Goal: Task Accomplishment & Management: Use online tool/utility

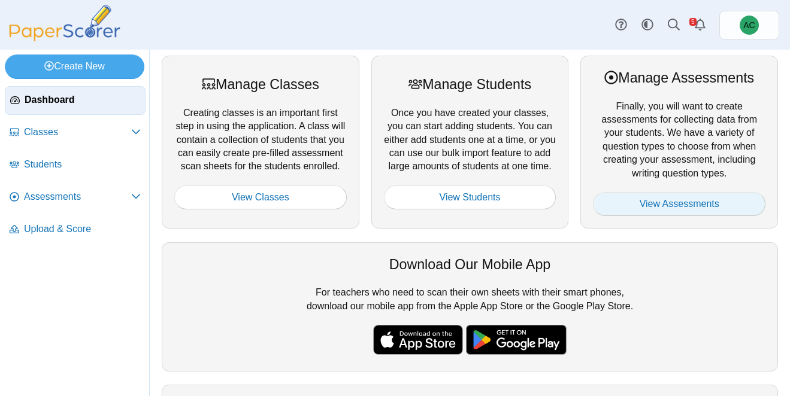
click at [657, 198] on link "View Assessments" at bounding box center [679, 204] width 172 height 24
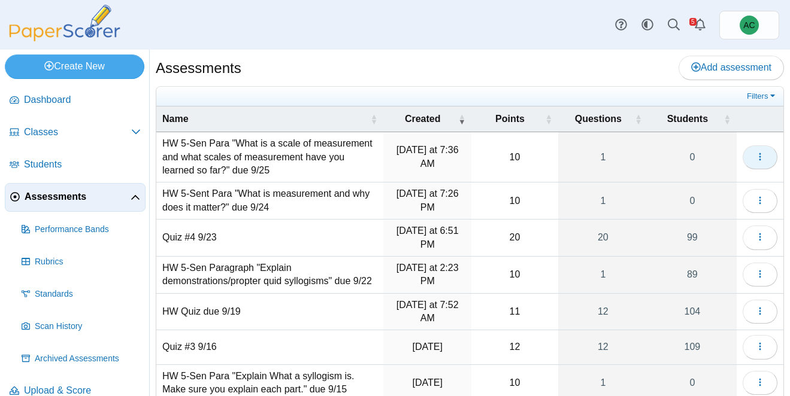
click at [748, 153] on button "button" at bounding box center [759, 157] width 35 height 24
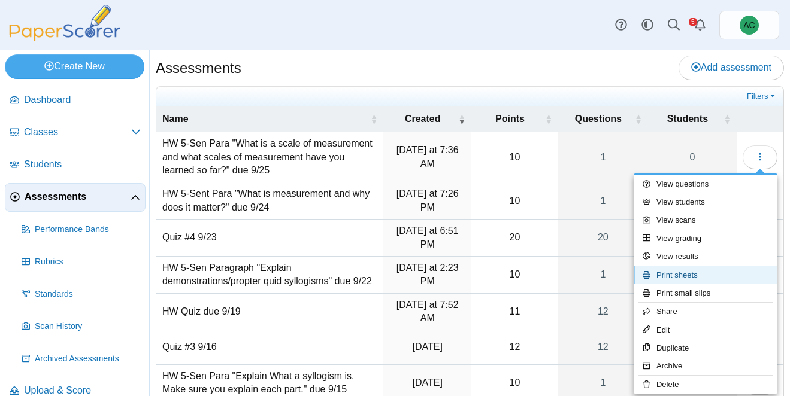
click at [684, 276] on link "Print sheets" at bounding box center [705, 275] width 144 height 18
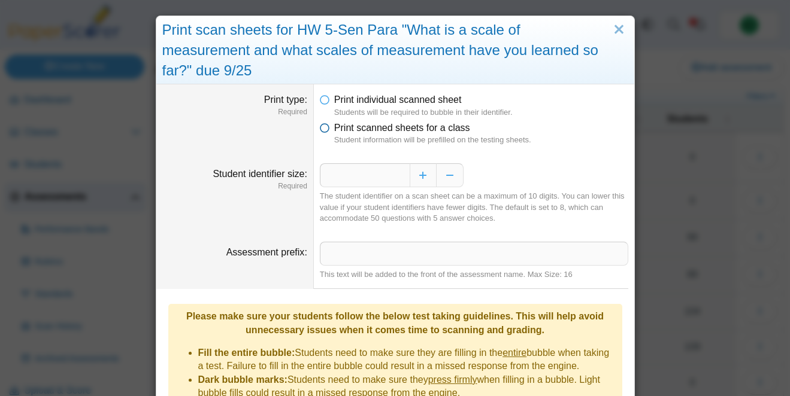
click at [377, 130] on span "Print scanned sheets for a class" at bounding box center [402, 128] width 136 height 10
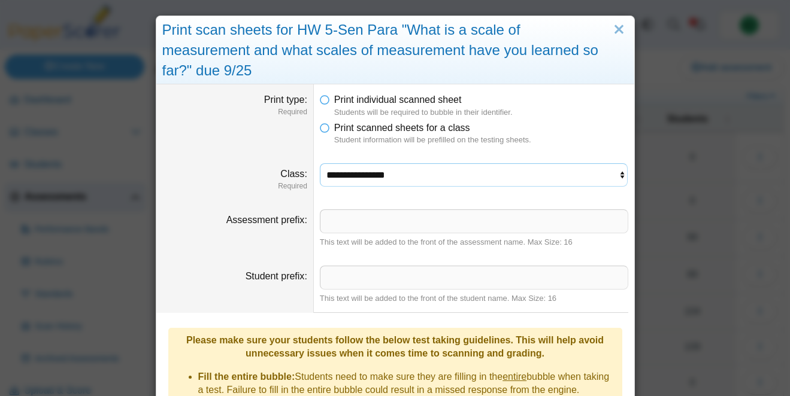
click at [432, 184] on select "**********" at bounding box center [474, 174] width 308 height 23
select select "**********"
click at [320, 163] on select "**********" at bounding box center [474, 174] width 308 height 23
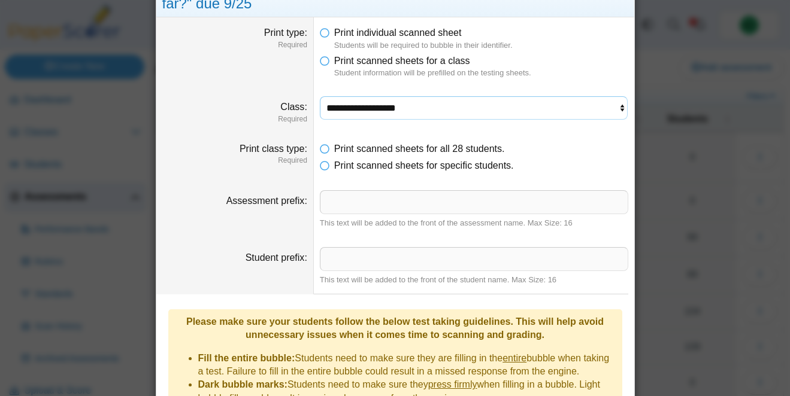
scroll to position [68, 0]
click at [335, 166] on span "Print scanned sheets for specific students." at bounding box center [424, 165] width 180 height 10
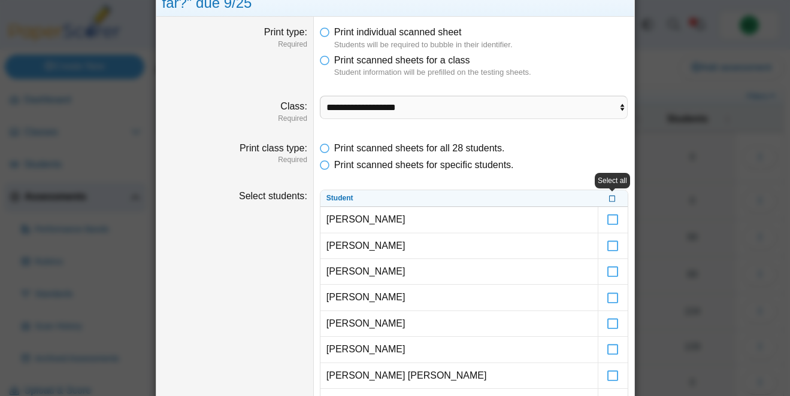
click at [610, 199] on icon at bounding box center [612, 198] width 7 height 7
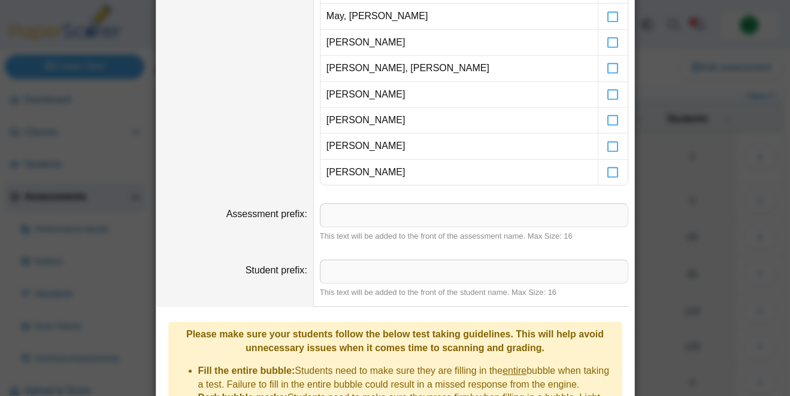
scroll to position [806, 0]
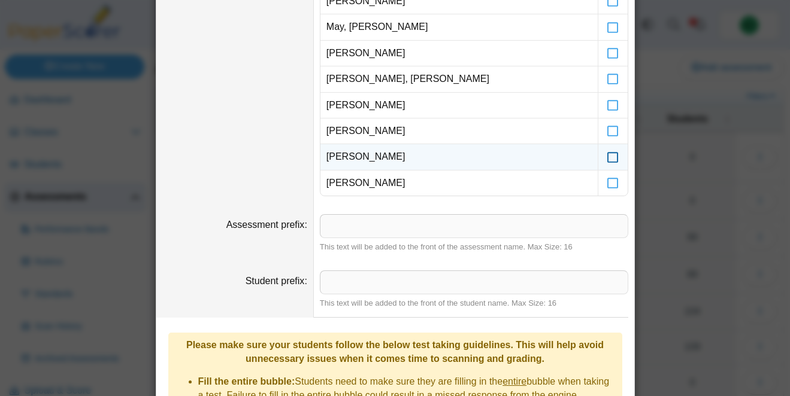
click at [609, 157] on icon at bounding box center [612, 151] width 12 height 11
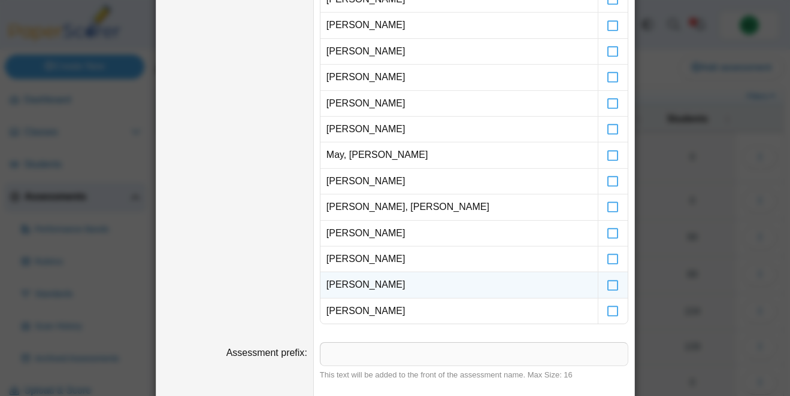
scroll to position [676, 0]
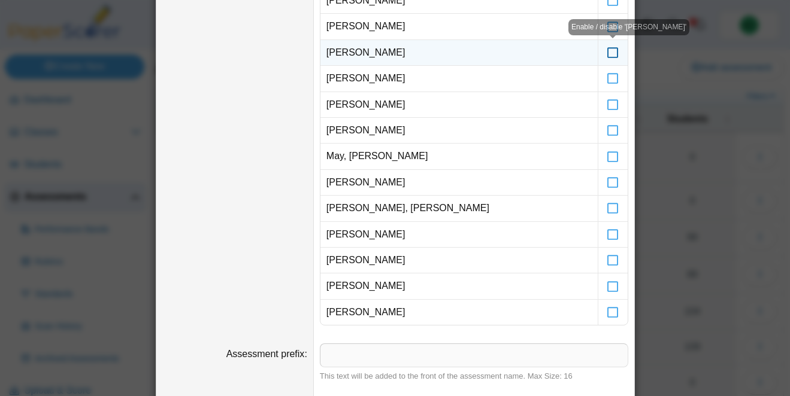
click at [613, 53] on icon at bounding box center [612, 47] width 12 height 11
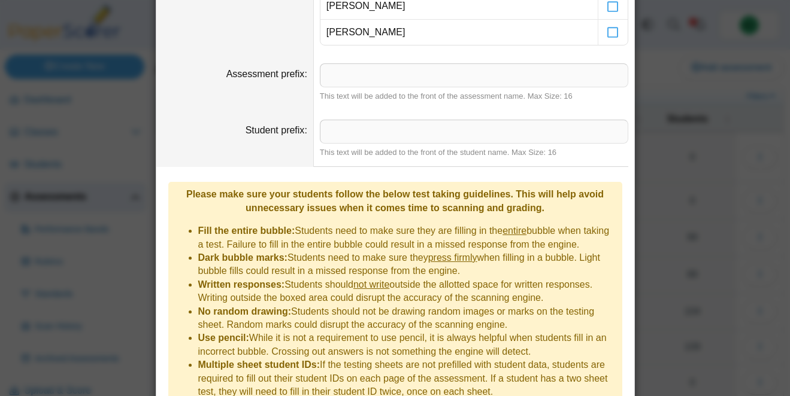
scroll to position [1011, 0]
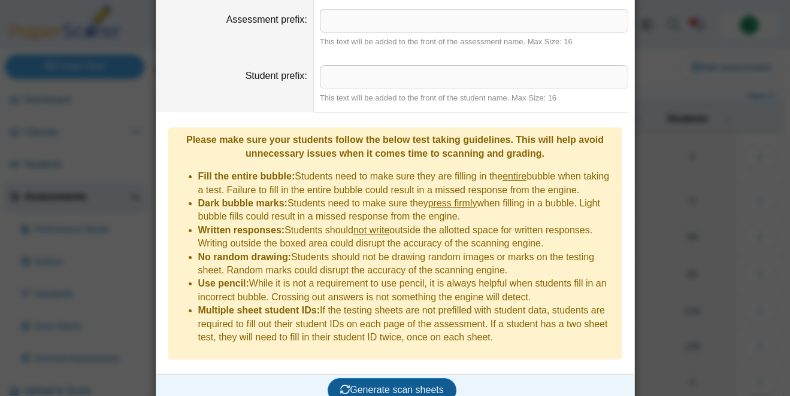
click at [371, 381] on button "Generate scan sheets" at bounding box center [391, 390] width 129 height 24
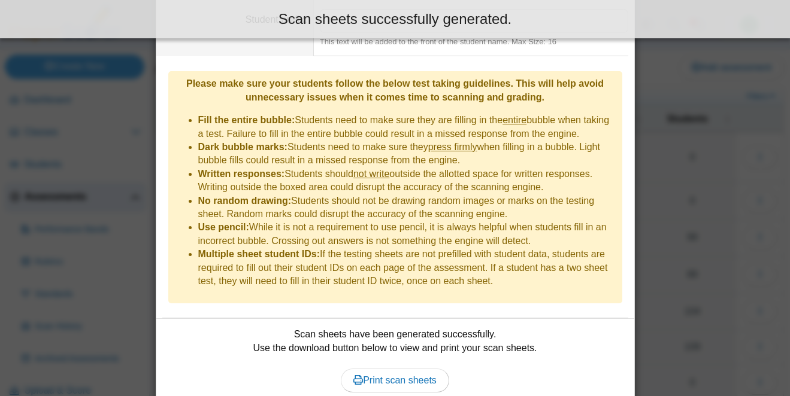
scroll to position [1071, 0]
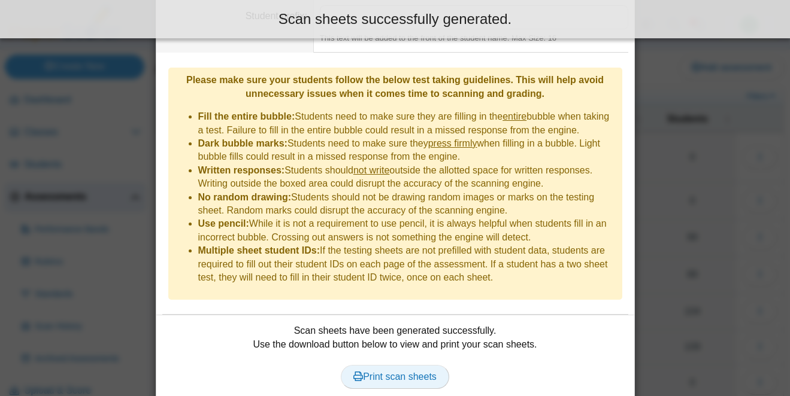
click at [357, 372] on use at bounding box center [358, 377] width 10 height 10
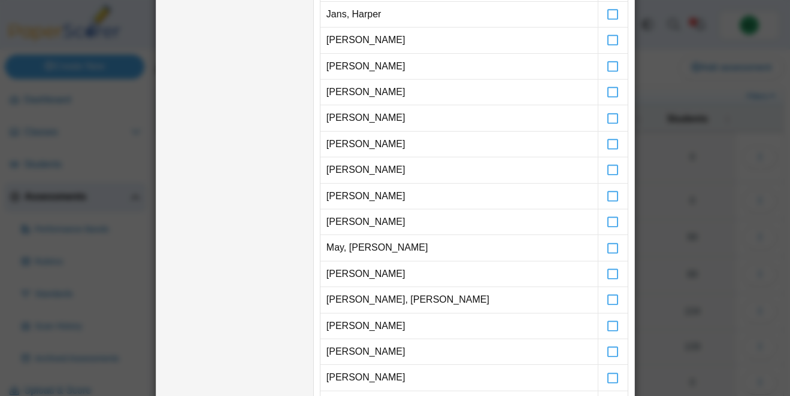
scroll to position [0, 0]
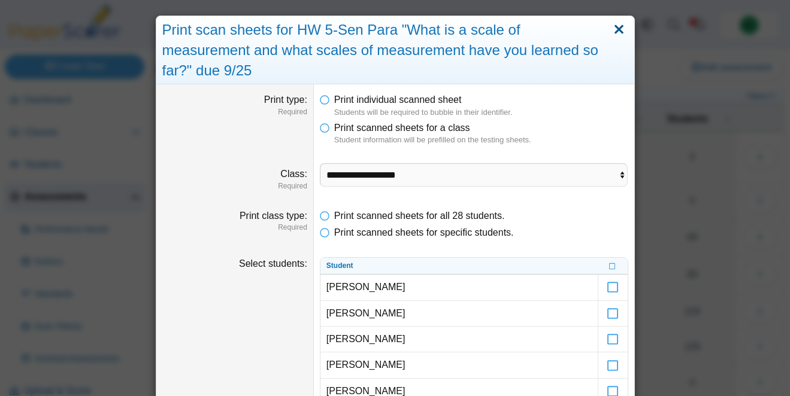
click at [617, 29] on link "Close" at bounding box center [618, 30] width 19 height 20
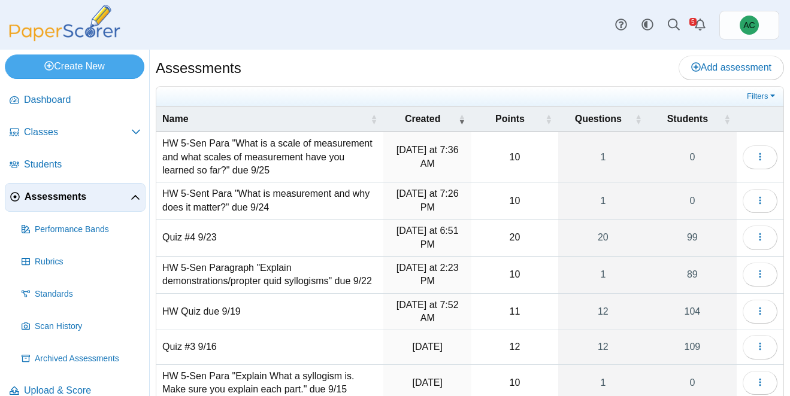
click at [287, 157] on td "HW 5-Sen Para "What is a scale of measurement and what scales of measurement ha…" at bounding box center [269, 157] width 227 height 50
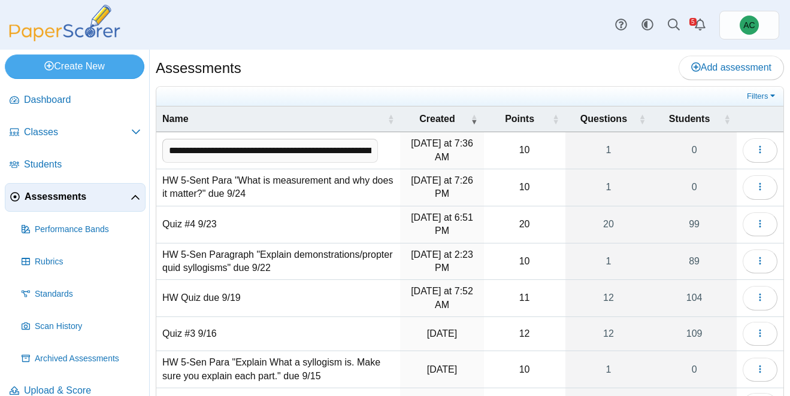
click at [296, 66] on div "Assessments Add assessment" at bounding box center [470, 69] width 628 height 27
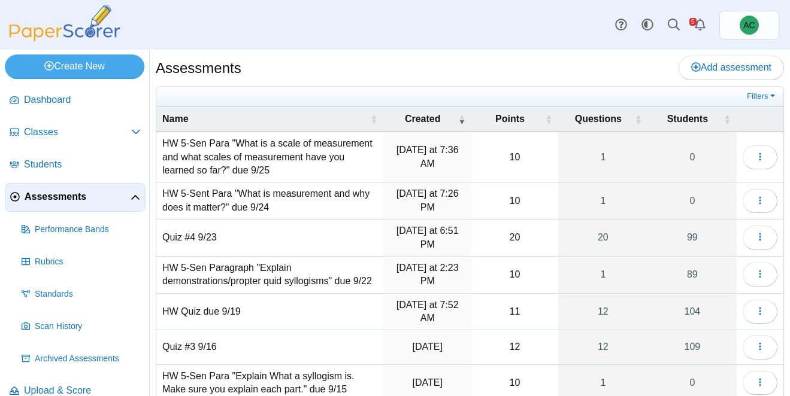
scroll to position [180, 0]
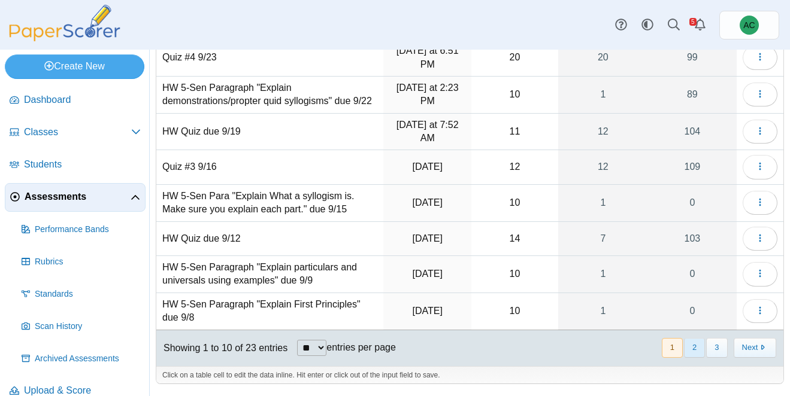
click at [698, 352] on button "2" at bounding box center [694, 348] width 21 height 20
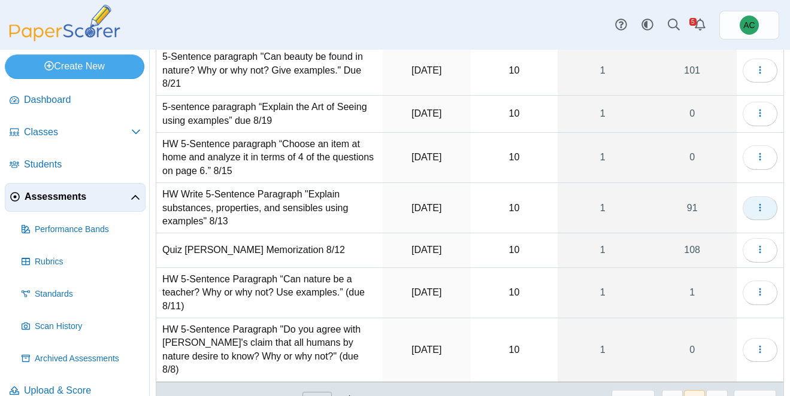
click at [772, 210] on button "button" at bounding box center [759, 208] width 35 height 24
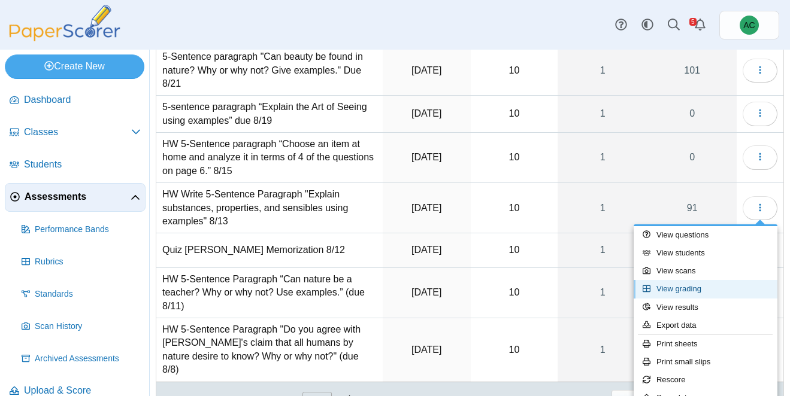
click at [685, 293] on link "View grading" at bounding box center [705, 289] width 144 height 18
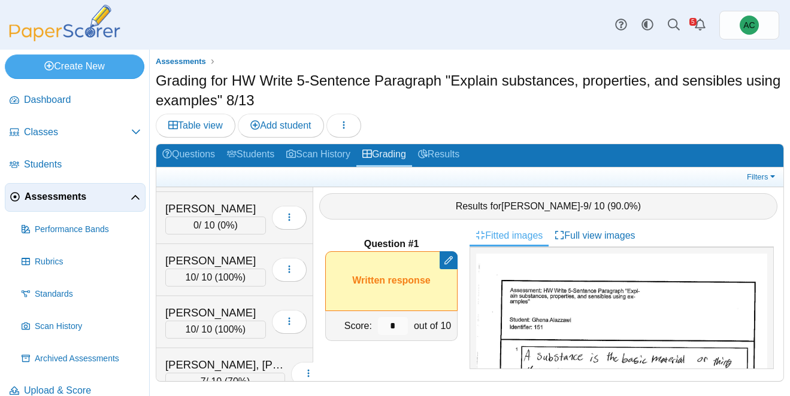
scroll to position [1660, 0]
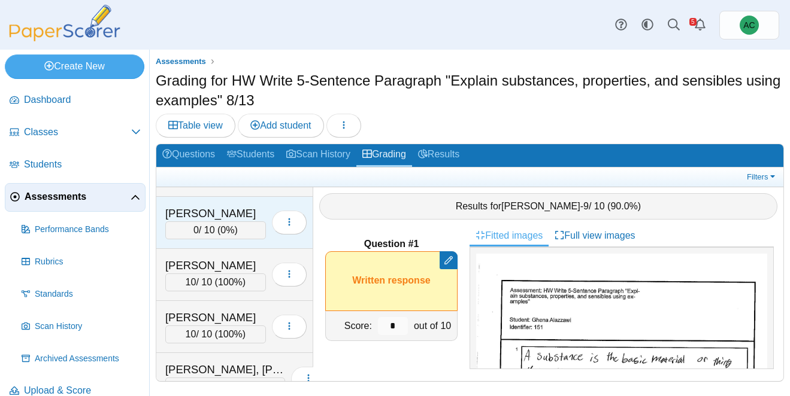
click at [192, 219] on div "[PERSON_NAME]" at bounding box center [215, 214] width 101 height 16
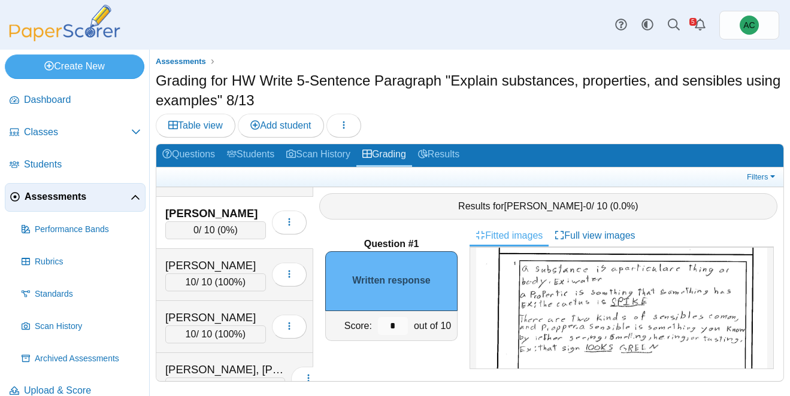
scroll to position [88, 0]
click at [397, 326] on input "*" at bounding box center [393, 326] width 30 height 18
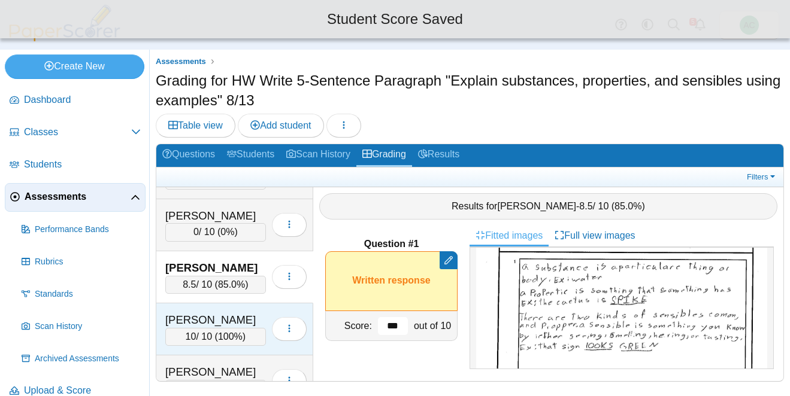
scroll to position [1601, 0]
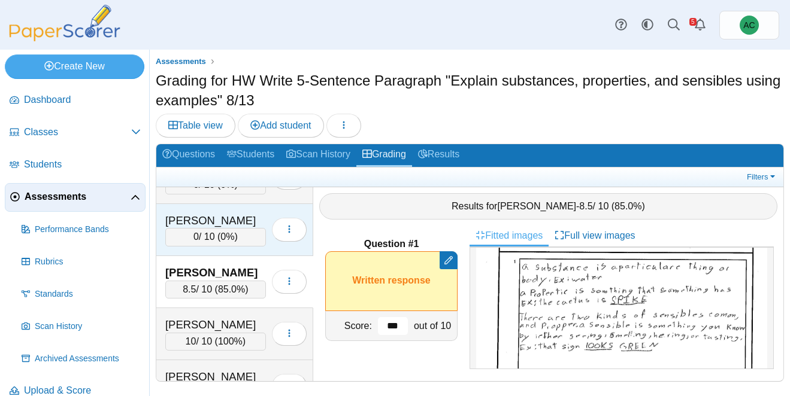
type input "***"
click at [185, 233] on div "0 / 10 ( 0% )" at bounding box center [215, 237] width 101 height 18
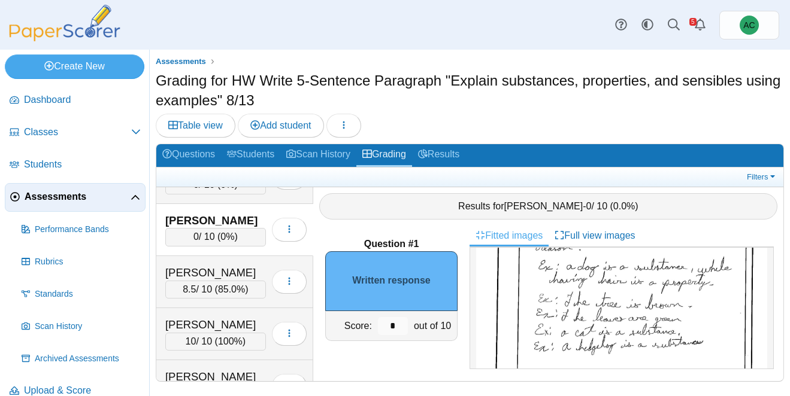
scroll to position [163, 0]
click at [397, 324] on input "*" at bounding box center [393, 326] width 30 height 18
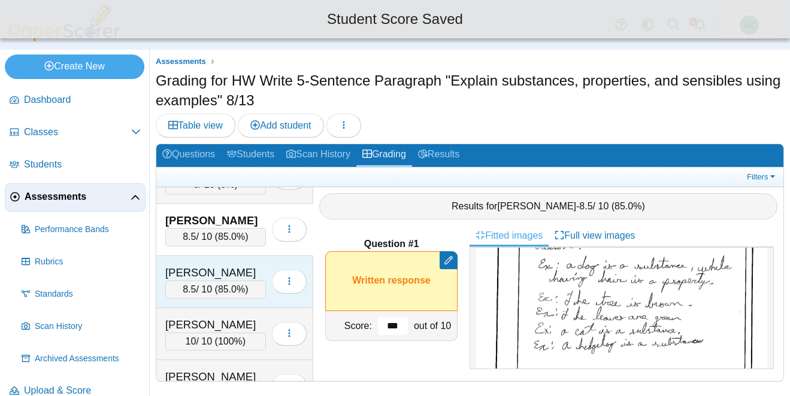
scroll to position [1546, 0]
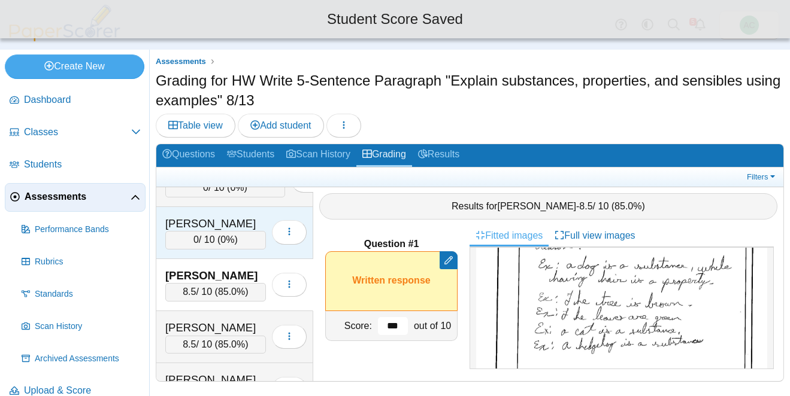
type input "***"
click at [177, 242] on div "0 / 10 ( 0% )" at bounding box center [215, 240] width 101 height 18
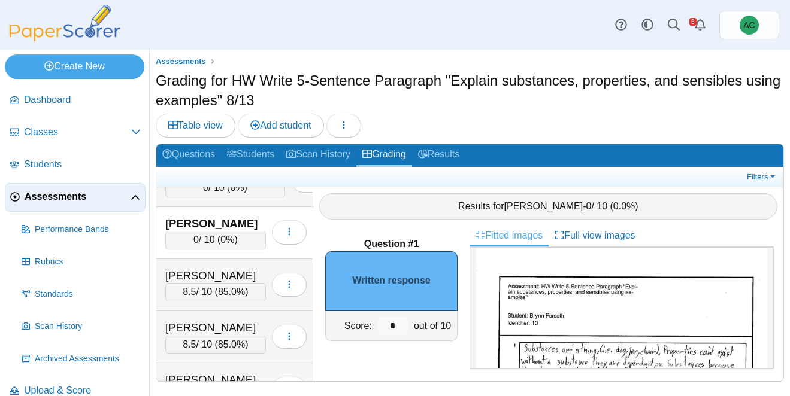
scroll to position [0, 0]
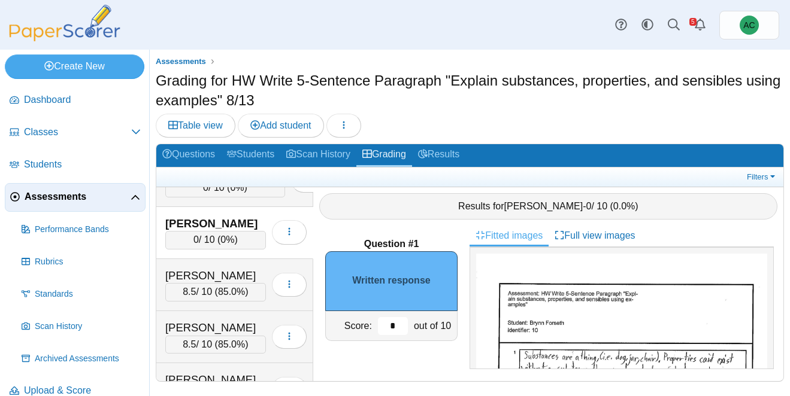
click at [399, 332] on input "*" at bounding box center [393, 326] width 30 height 18
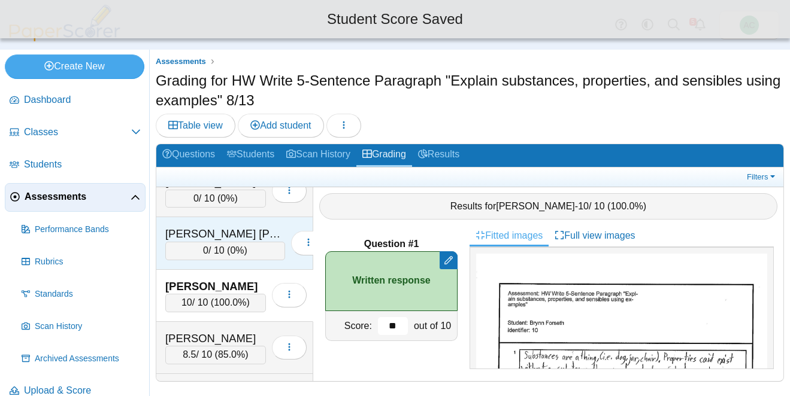
scroll to position [1482, 0]
type input "**"
click at [227, 230] on div "[PERSON_NAME] [PERSON_NAME]" at bounding box center [225, 235] width 120 height 16
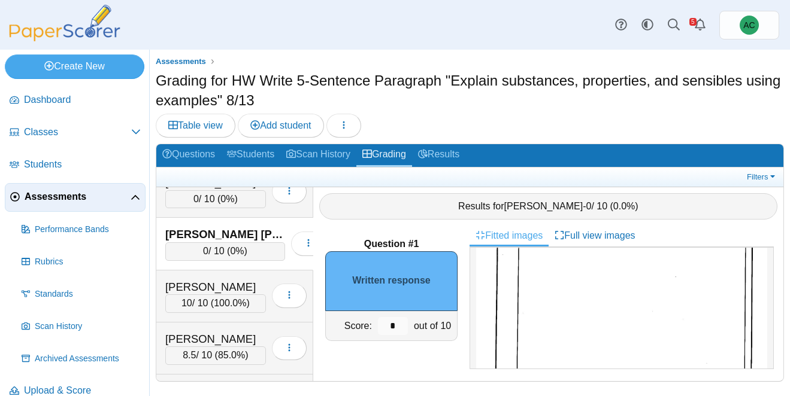
scroll to position [200, 0]
click at [402, 324] on input "*" at bounding box center [393, 326] width 30 height 18
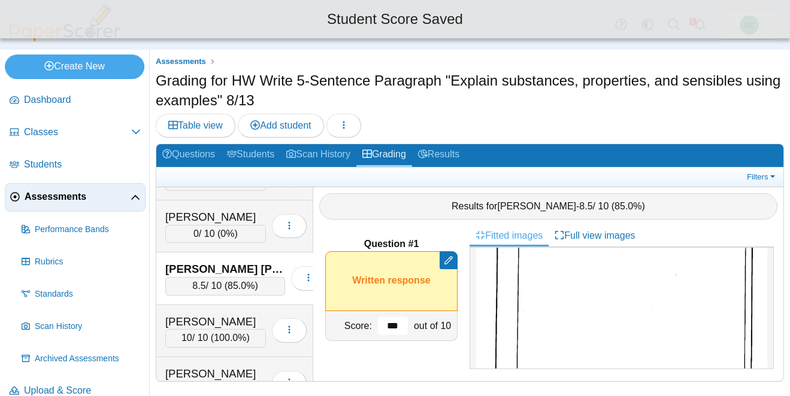
scroll to position [1445, 0]
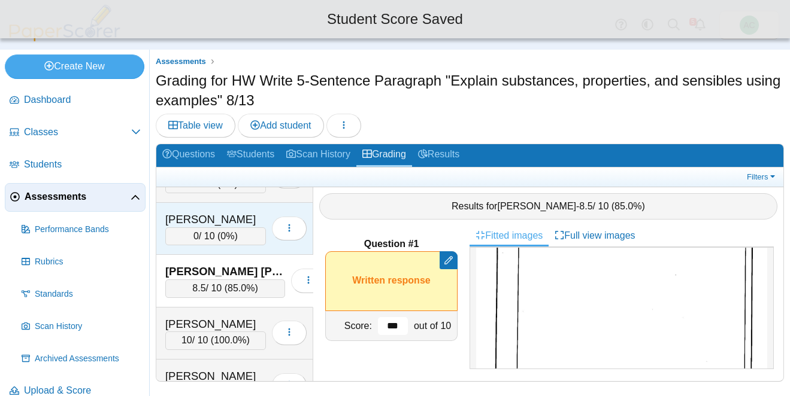
type input "***"
click at [198, 236] on div "0 / 10 ( 0% )" at bounding box center [215, 236] width 101 height 18
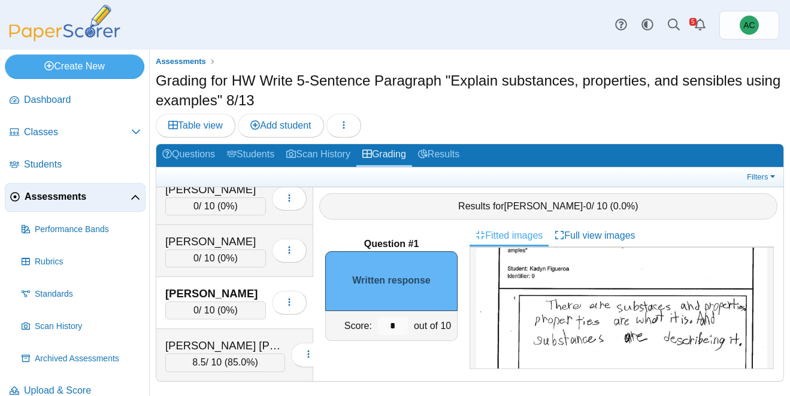
scroll to position [59, 0]
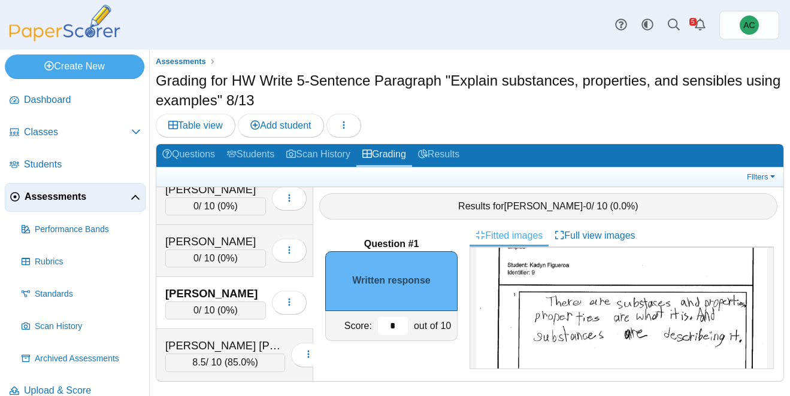
click at [396, 328] on input "*" at bounding box center [393, 326] width 30 height 18
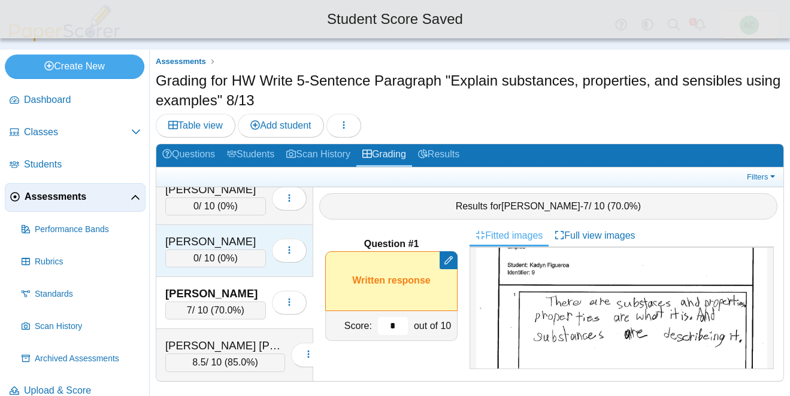
scroll to position [1358, 0]
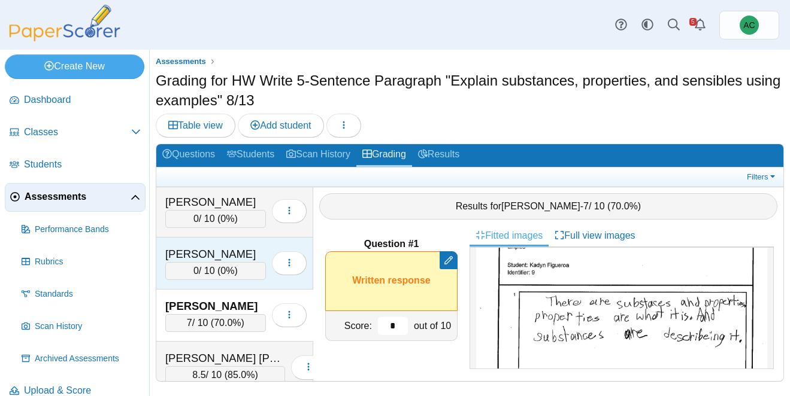
type input "*"
click at [181, 257] on div "[PERSON_NAME]" at bounding box center [215, 255] width 101 height 16
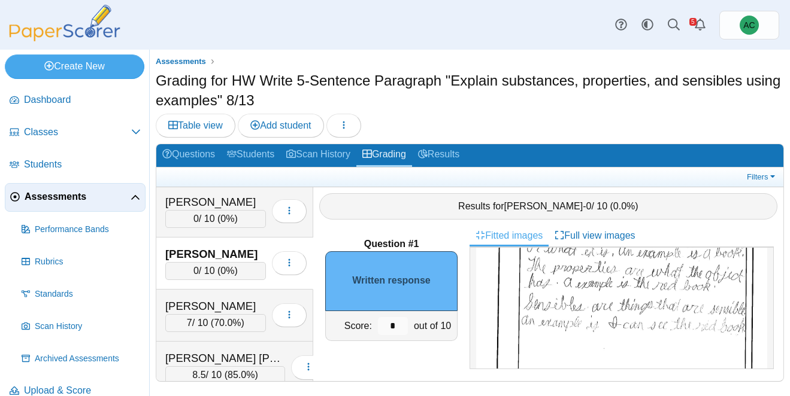
scroll to position [142, 0]
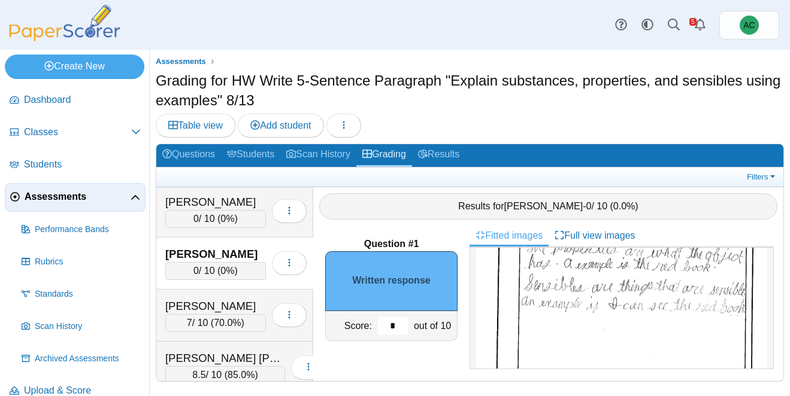
click at [399, 327] on input "*" at bounding box center [393, 326] width 30 height 18
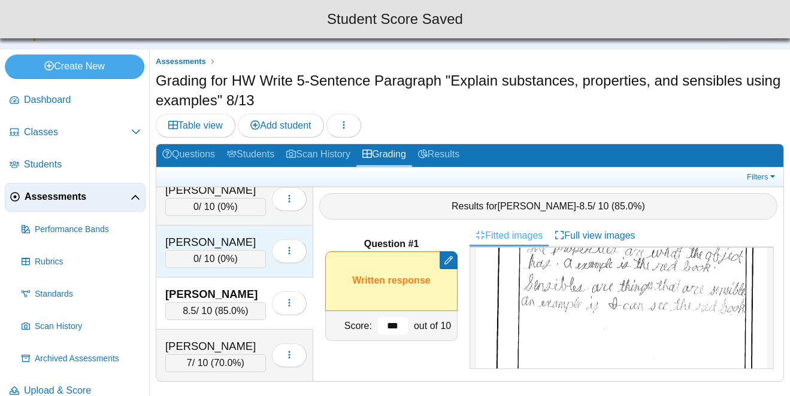
scroll to position [1317, 0]
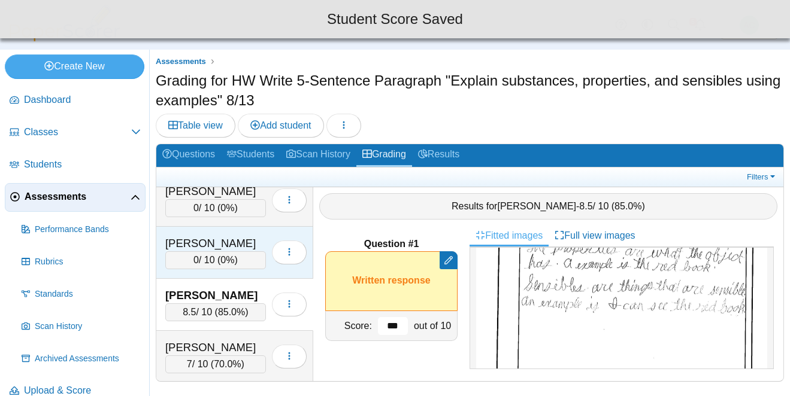
type input "***"
click at [216, 260] on div "0 / 10 ( 0% )" at bounding box center [215, 260] width 101 height 18
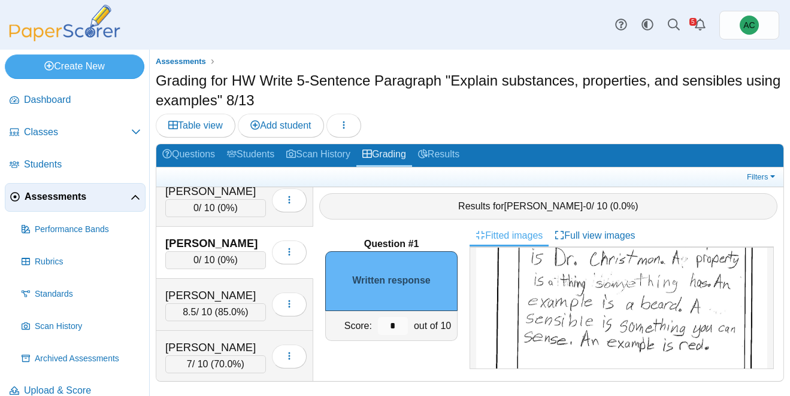
scroll to position [147, 0]
click at [397, 325] on input "*" at bounding box center [393, 326] width 30 height 18
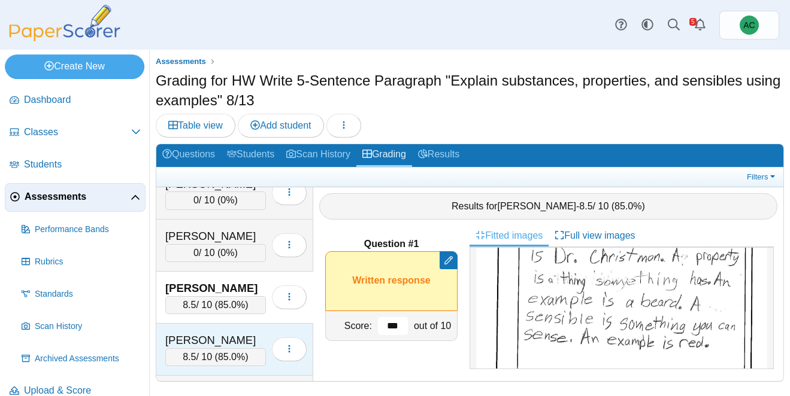
scroll to position [1270, 0]
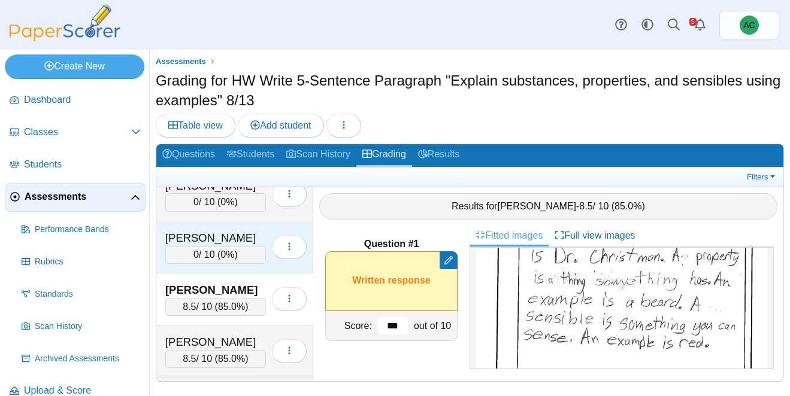
type input "***"
click at [201, 244] on div "[PERSON_NAME]" at bounding box center [215, 238] width 101 height 16
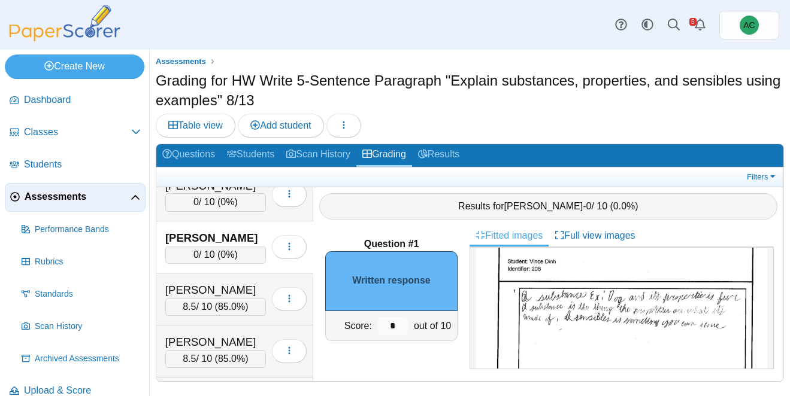
scroll to position [65, 0]
click at [587, 299] on img at bounding box center [621, 394] width 291 height 411
click at [399, 326] on input "*" at bounding box center [393, 326] width 30 height 18
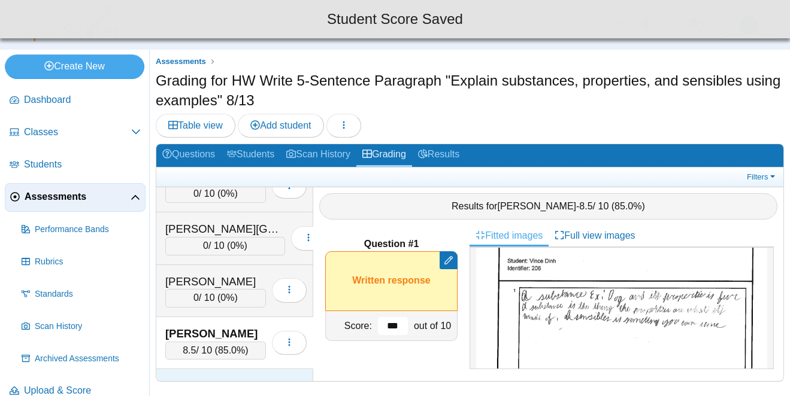
scroll to position [1174, 0]
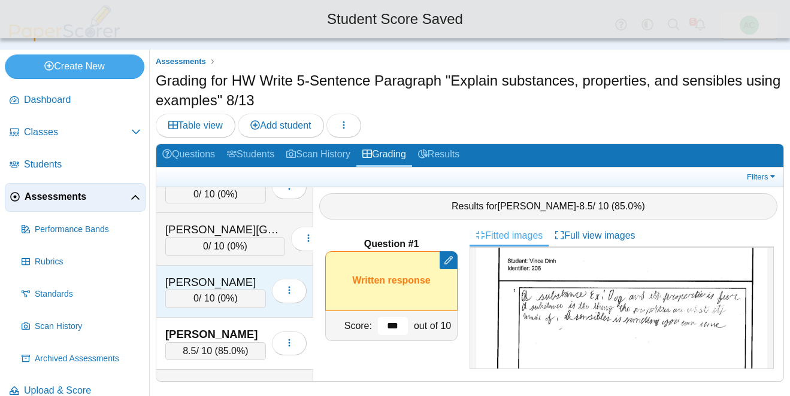
type input "***"
click at [222, 286] on div "[PERSON_NAME]" at bounding box center [215, 283] width 101 height 16
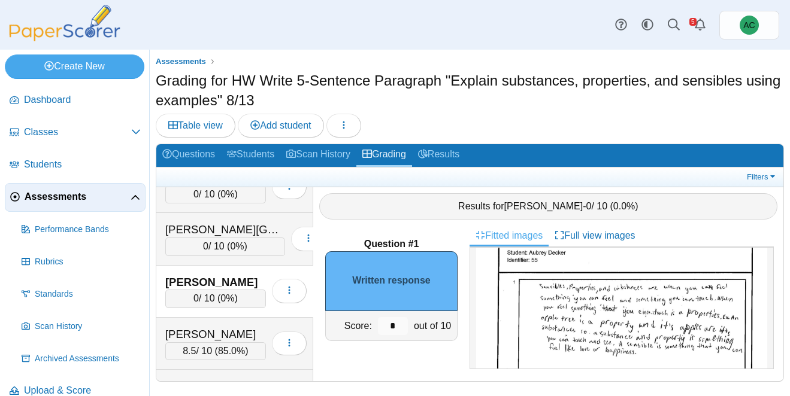
scroll to position [80, 0]
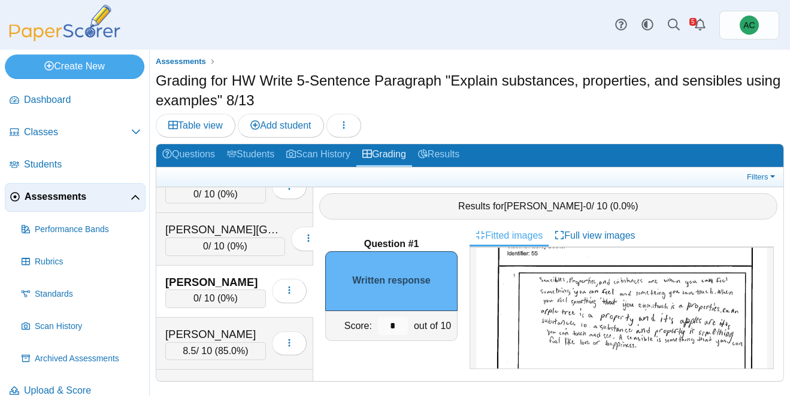
click at [527, 289] on img at bounding box center [621, 379] width 291 height 411
click at [403, 317] on input "*" at bounding box center [393, 326] width 30 height 18
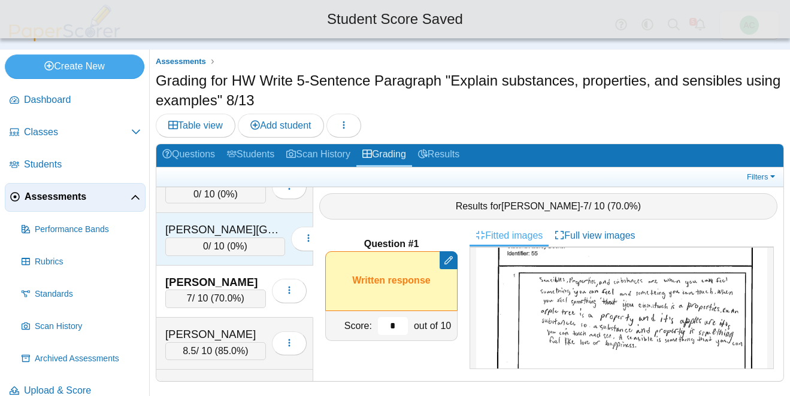
type input "*"
click at [205, 243] on div "0 / 10 ( 0% )" at bounding box center [225, 247] width 120 height 18
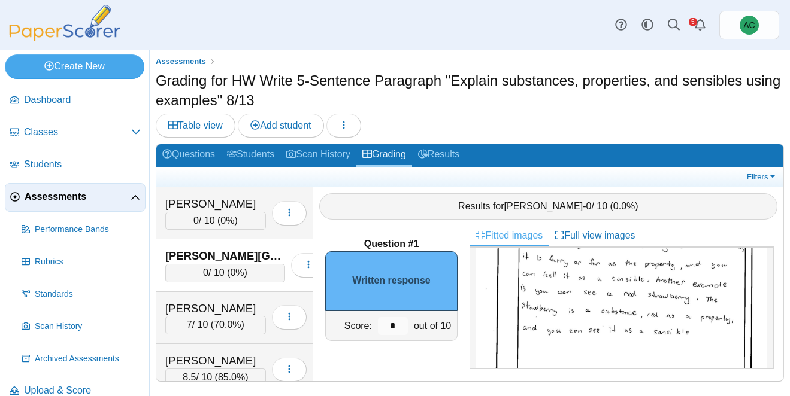
scroll to position [186, 0]
click at [400, 326] on input "*" at bounding box center [393, 326] width 30 height 18
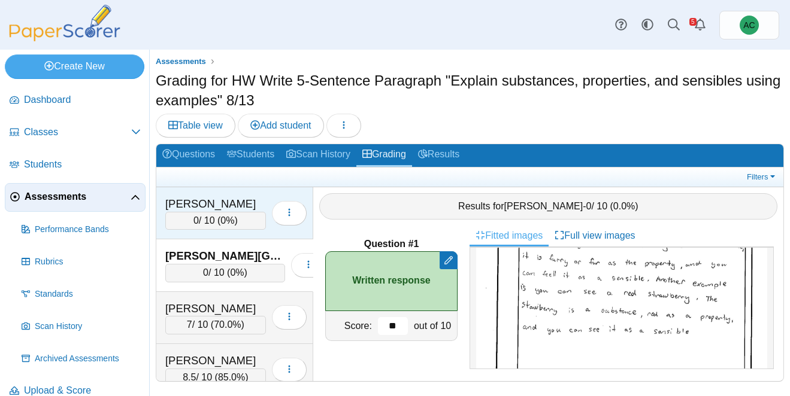
type input "**"
click at [197, 203] on div "[PERSON_NAME]" at bounding box center [215, 204] width 101 height 16
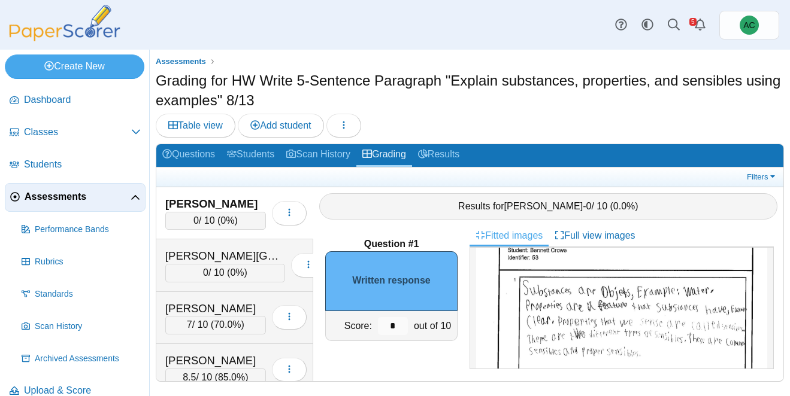
scroll to position [71, 0]
click at [566, 299] on img at bounding box center [621, 388] width 291 height 411
click at [402, 325] on input "*" at bounding box center [393, 326] width 30 height 18
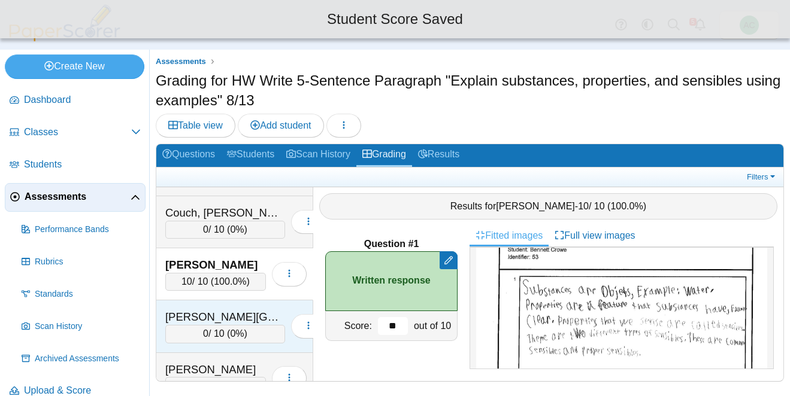
scroll to position [1085, 0]
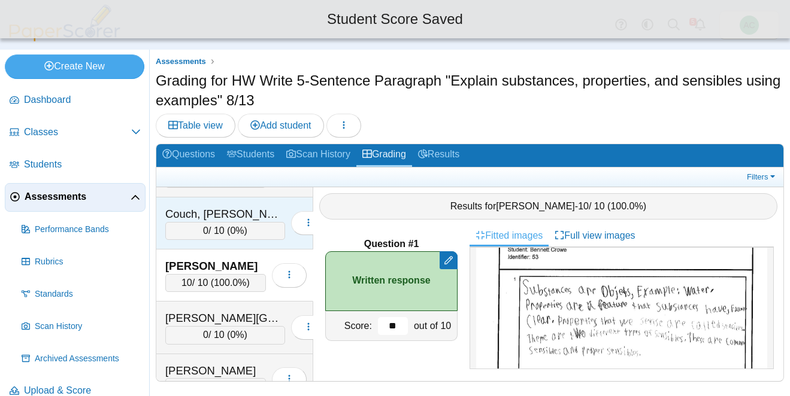
type input "**"
click at [207, 231] on div "0 / 10 ( 0% )" at bounding box center [225, 231] width 120 height 18
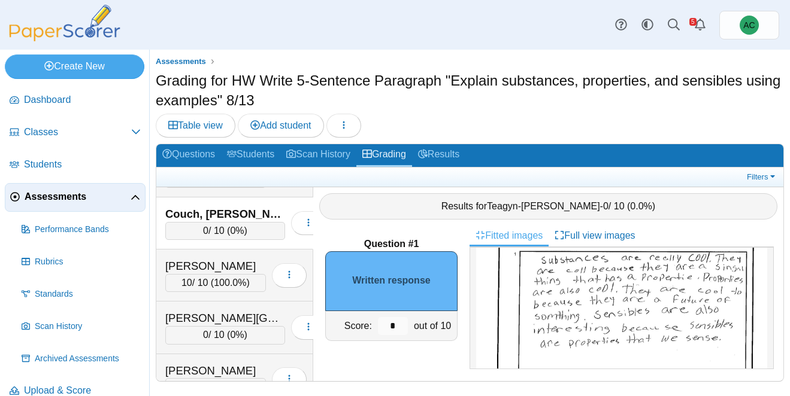
scroll to position [105, 0]
click at [402, 323] on input "*" at bounding box center [393, 326] width 30 height 18
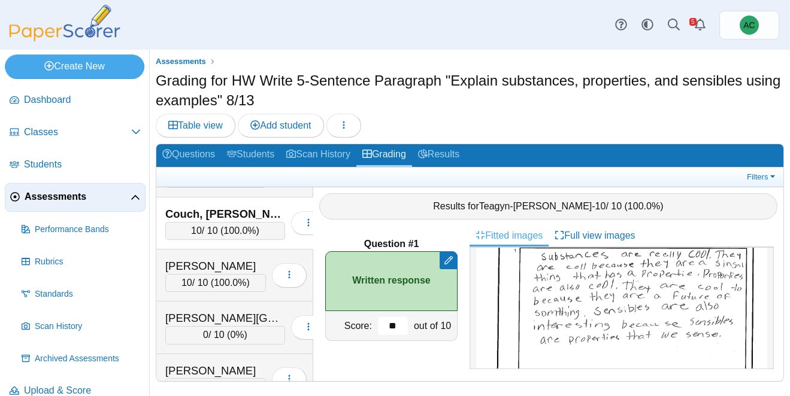
scroll to position [1045, 0]
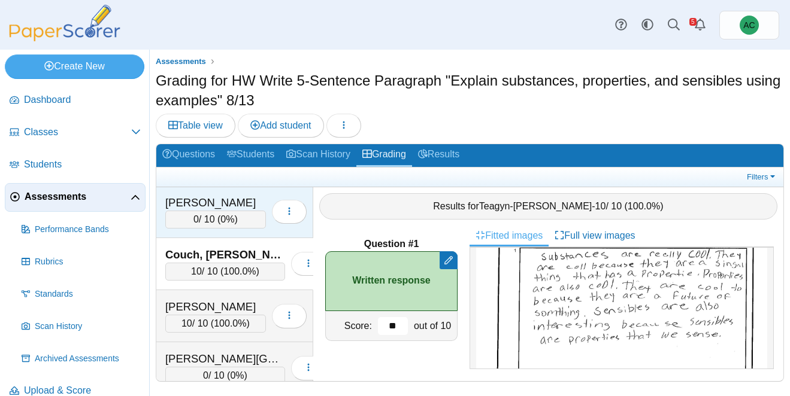
type input "**"
click at [211, 219] on div "0 / 10 ( 0% )" at bounding box center [215, 220] width 101 height 18
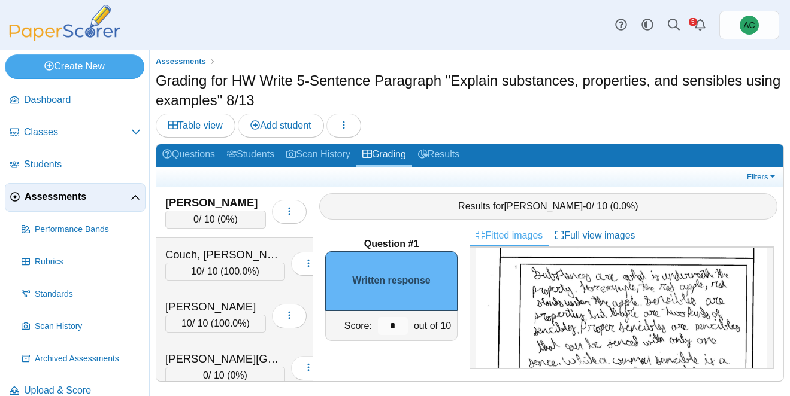
scroll to position [88, 0]
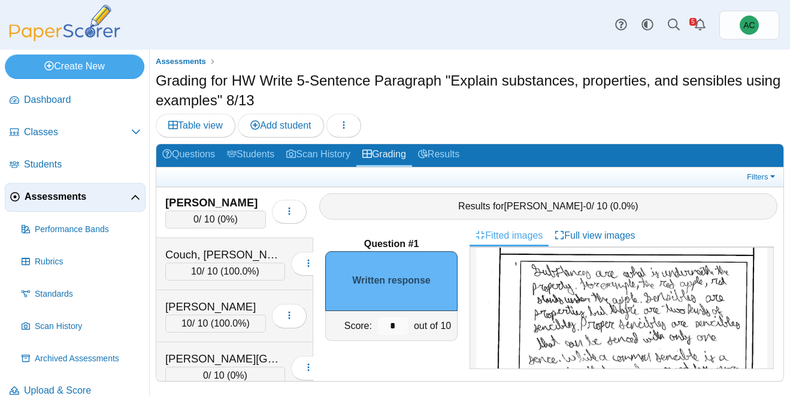
click at [620, 307] on img at bounding box center [621, 371] width 291 height 411
click at [396, 325] on input "*" at bounding box center [393, 326] width 30 height 18
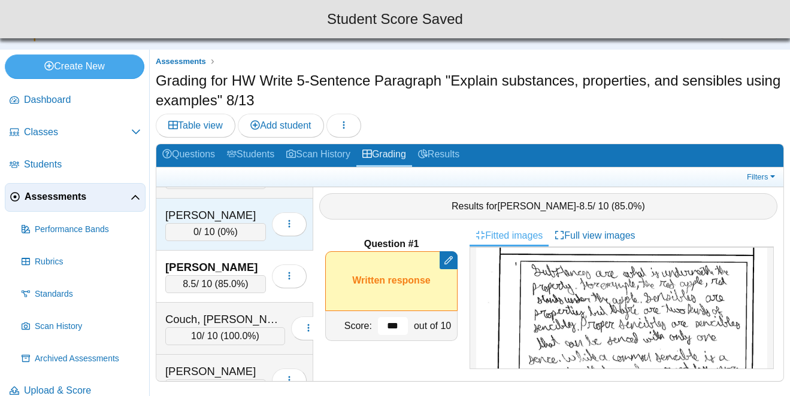
scroll to position [979, 0]
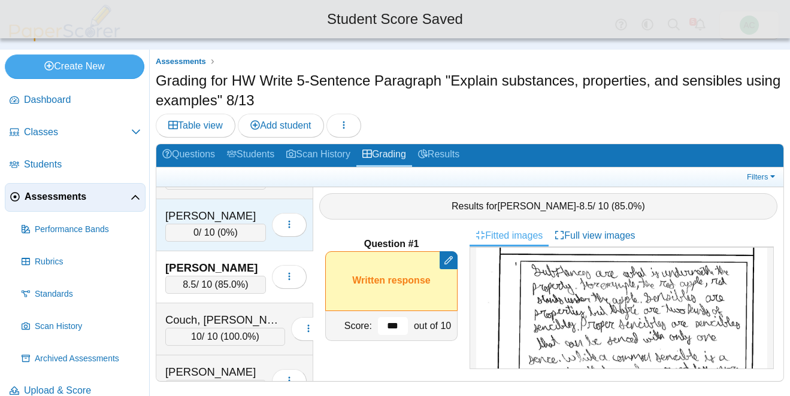
type input "***"
click at [202, 226] on div "0 / 10 ( 0% )" at bounding box center [215, 233] width 101 height 18
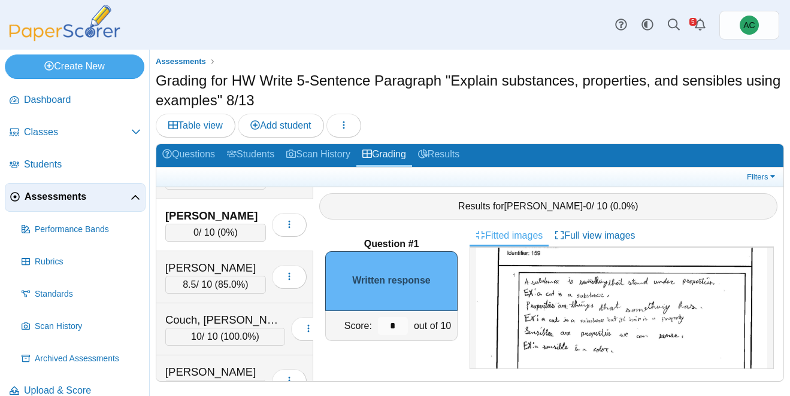
scroll to position [82, 0]
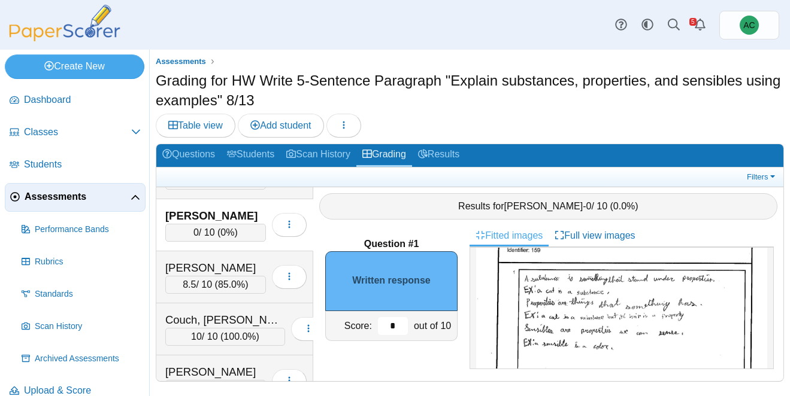
click at [400, 317] on input "*" at bounding box center [393, 326] width 30 height 18
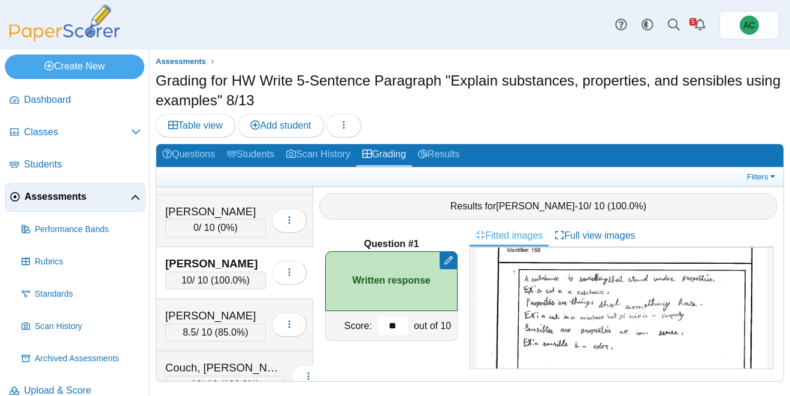
scroll to position [903, 0]
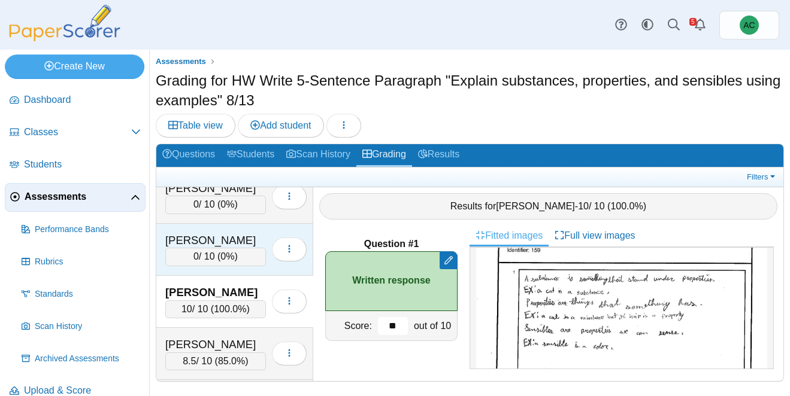
type input "**"
click at [194, 246] on div "[PERSON_NAME]" at bounding box center [215, 241] width 101 height 16
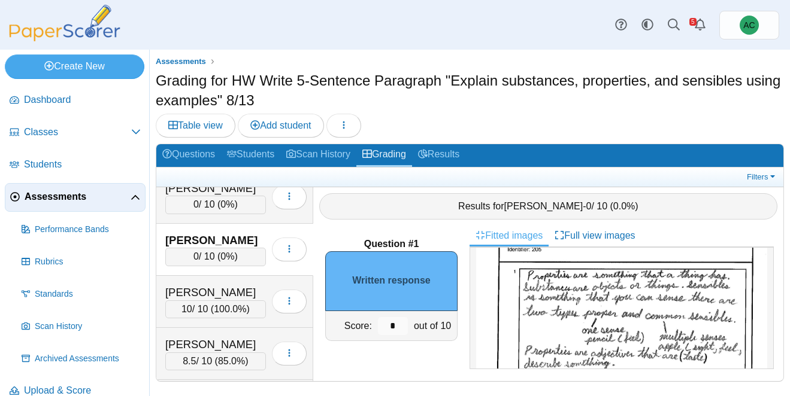
scroll to position [83, 0]
click at [403, 328] on input "*" at bounding box center [393, 326] width 30 height 18
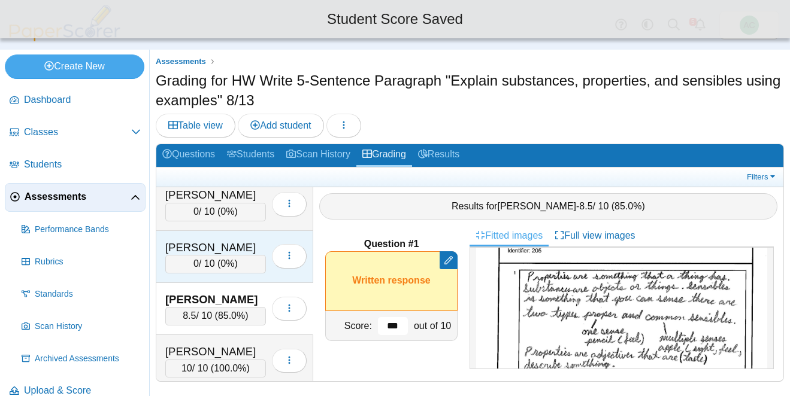
scroll to position [842, 0]
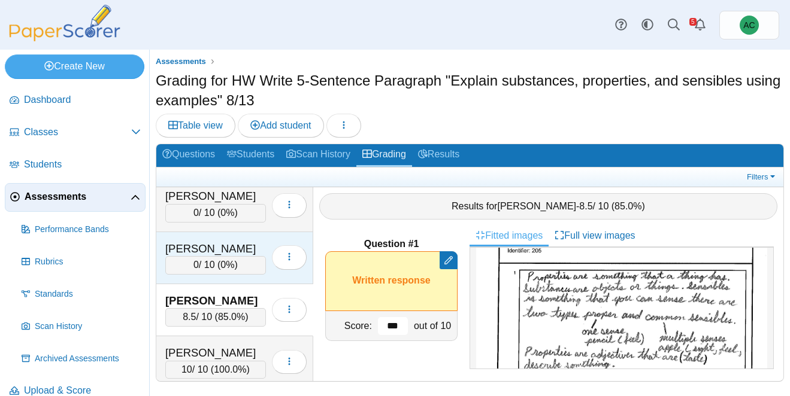
type input "***"
click at [197, 258] on div "0 / 10 ( 0% )" at bounding box center [215, 265] width 101 height 18
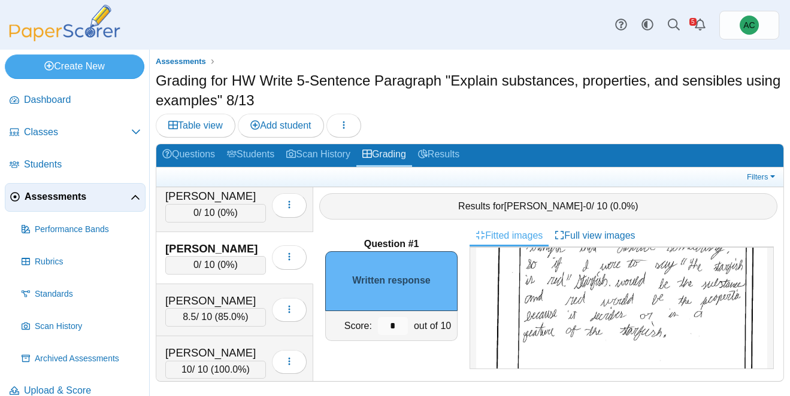
scroll to position [137, 0]
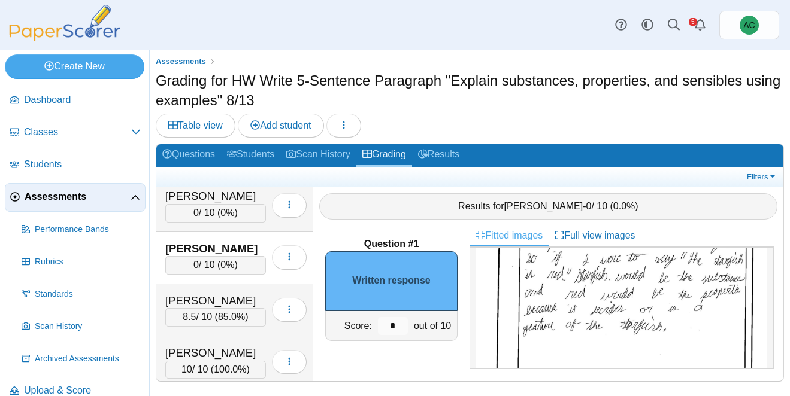
click at [572, 339] on img at bounding box center [621, 322] width 291 height 411
click at [398, 320] on input "*" at bounding box center [393, 326] width 30 height 18
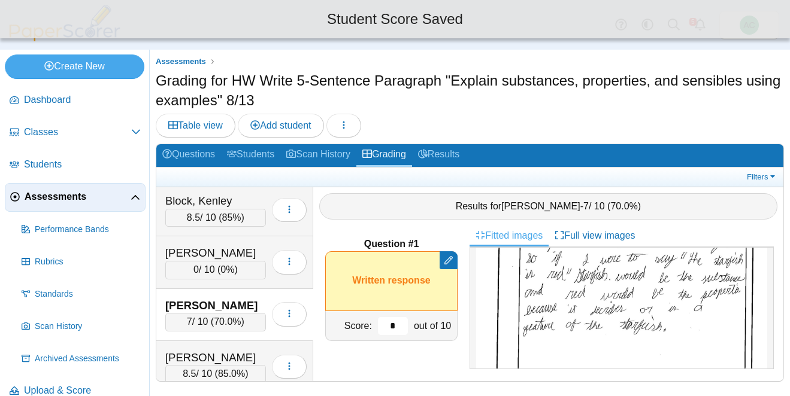
scroll to position [778, 0]
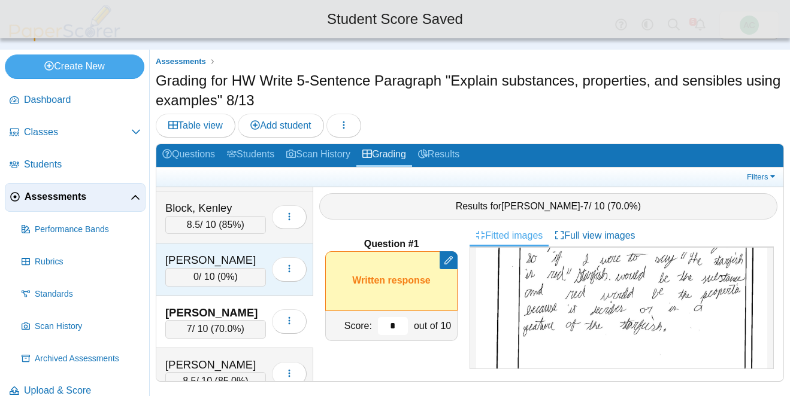
type input "*"
click at [229, 270] on div "0 / 10 ( 0% )" at bounding box center [215, 277] width 101 height 18
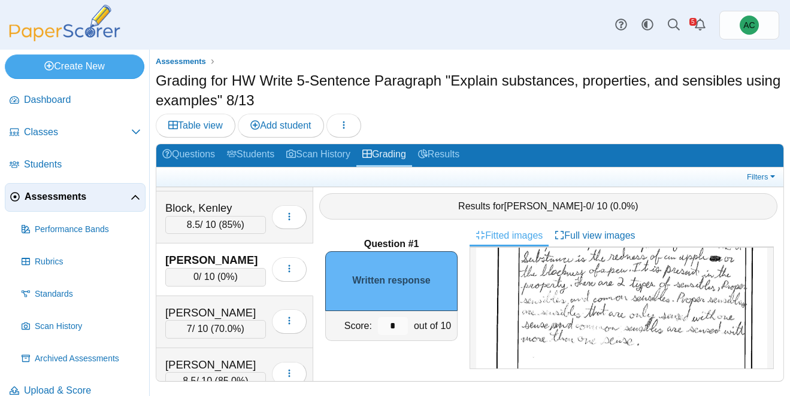
scroll to position [162, 0]
click at [563, 296] on img at bounding box center [621, 297] width 291 height 411
click at [399, 324] on input "*" at bounding box center [393, 326] width 30 height 18
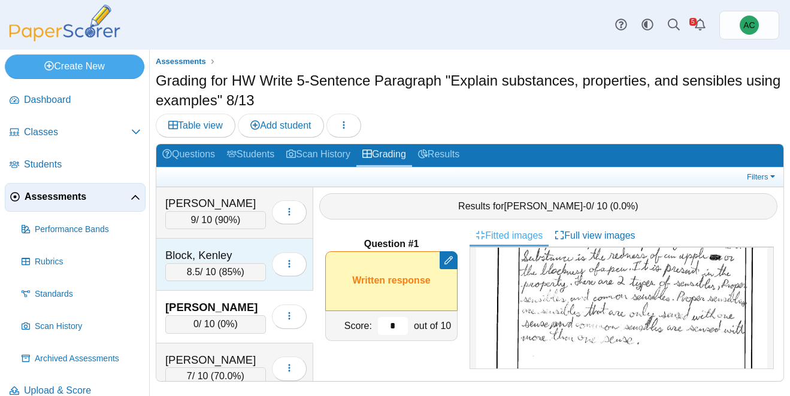
scroll to position [724, 0]
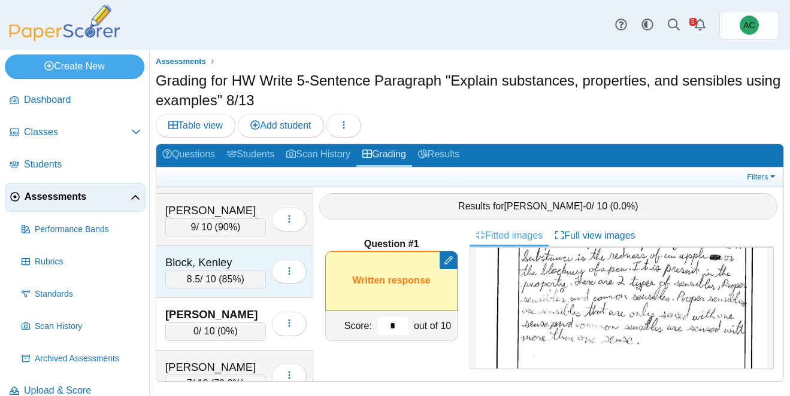
type input "*"
click at [210, 260] on div "Block, Kenley" at bounding box center [215, 263] width 101 height 16
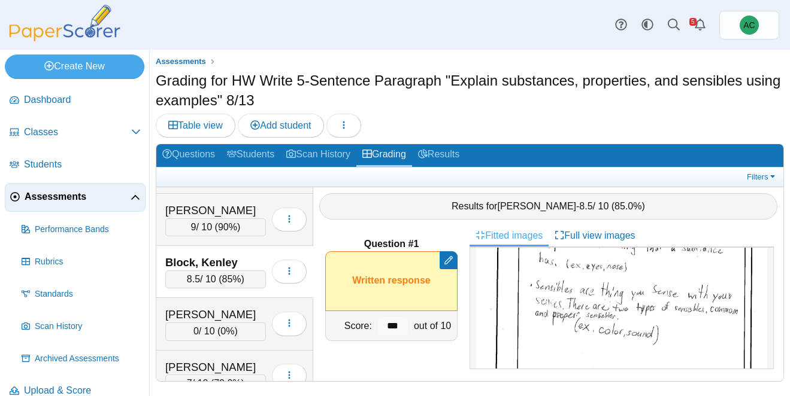
scroll to position [0, 0]
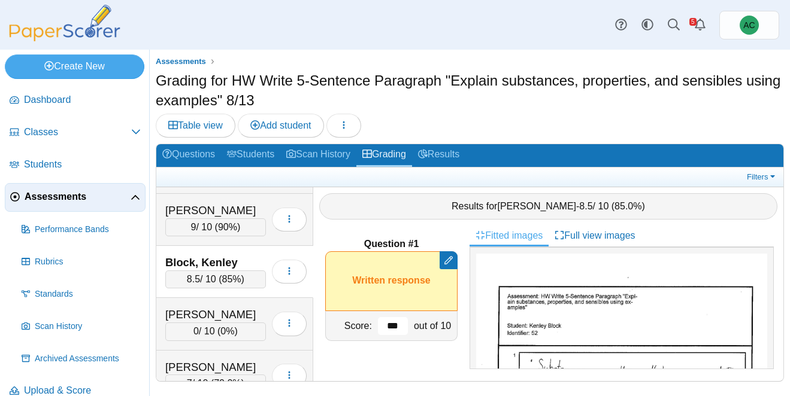
click at [398, 323] on input "***" at bounding box center [393, 326] width 30 height 18
type input "*"
click at [335, 223] on div "Results for Kenley Block - 8.5 / 10 ( 85.0% )" at bounding box center [548, 206] width 470 height 38
click at [332, 235] on div "Question #1 Remove manual score Written response Score: out of 10" at bounding box center [391, 304] width 156 height 156
click at [387, 322] on input at bounding box center [393, 326] width 30 height 18
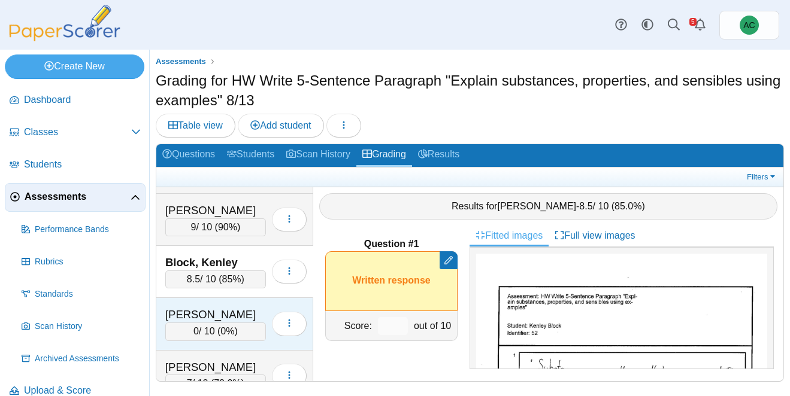
click at [218, 315] on div "[PERSON_NAME]" at bounding box center [215, 315] width 101 height 16
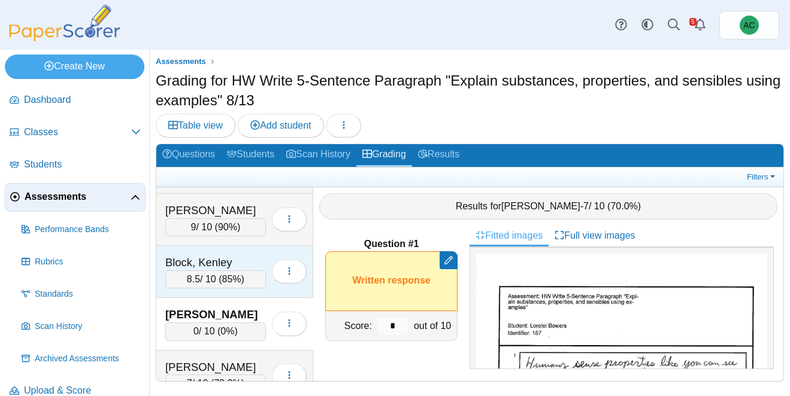
click at [195, 262] on div "Block, Kenley" at bounding box center [215, 263] width 101 height 16
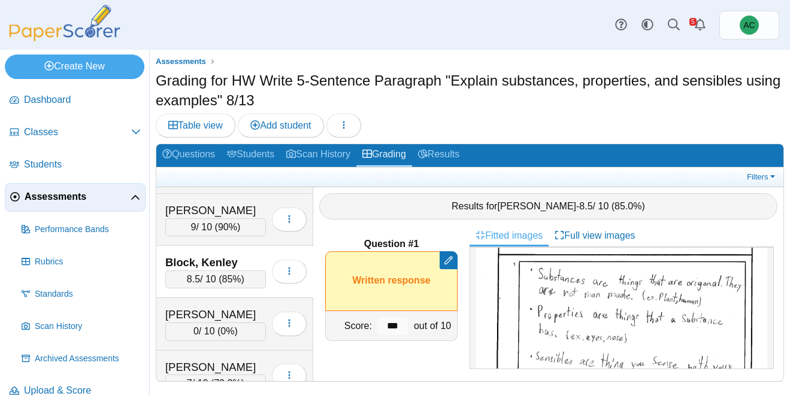
scroll to position [95, 0]
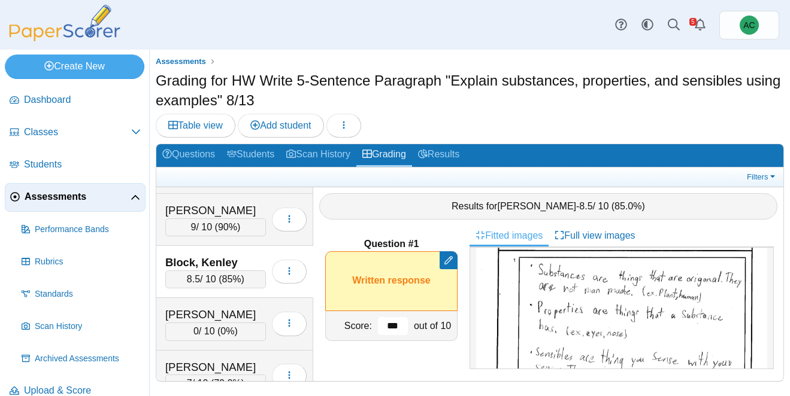
click at [400, 321] on input "***" at bounding box center [393, 326] width 30 height 18
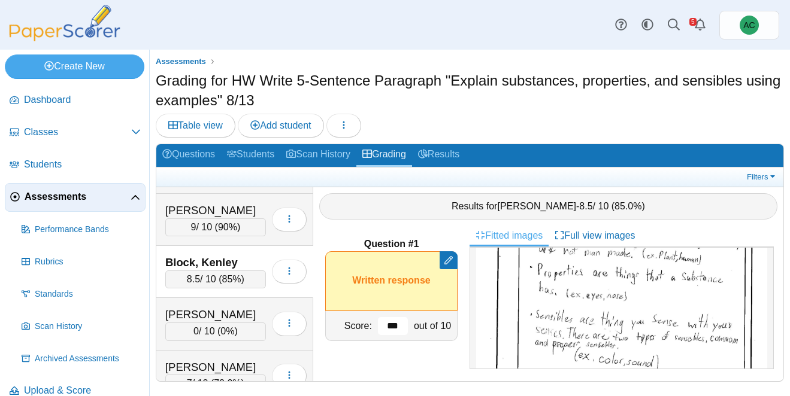
scroll to position [152, 0]
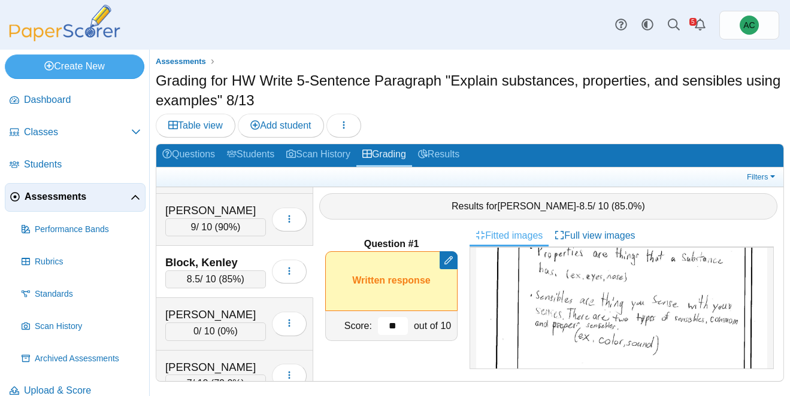
type input "*"
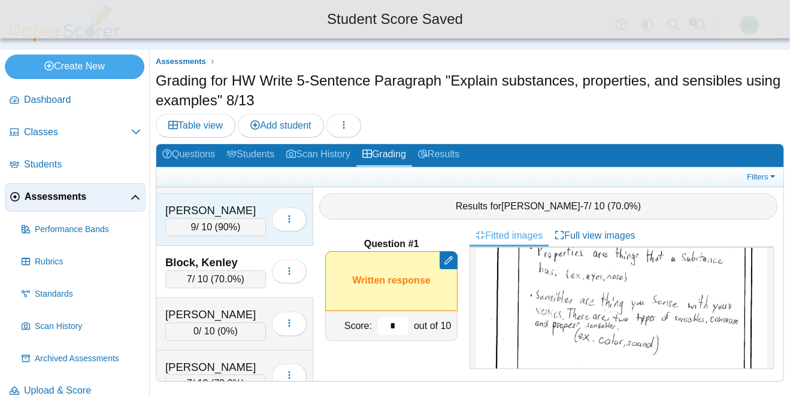
type input "*"
click at [221, 223] on span "90%" at bounding box center [227, 227] width 19 height 10
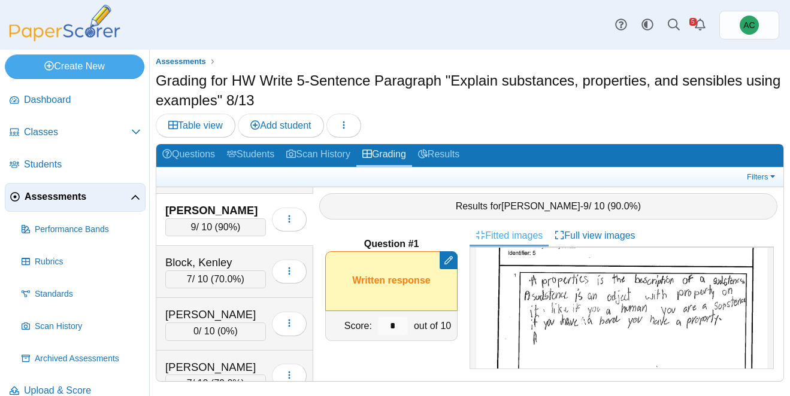
scroll to position [83, 0]
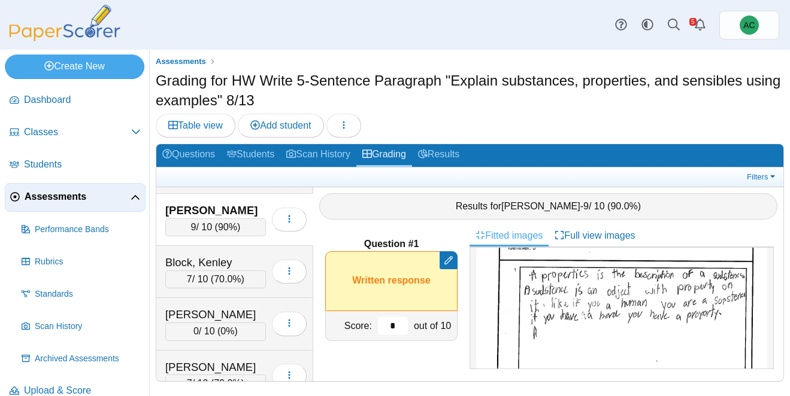
click at [400, 321] on input "*" at bounding box center [393, 326] width 30 height 18
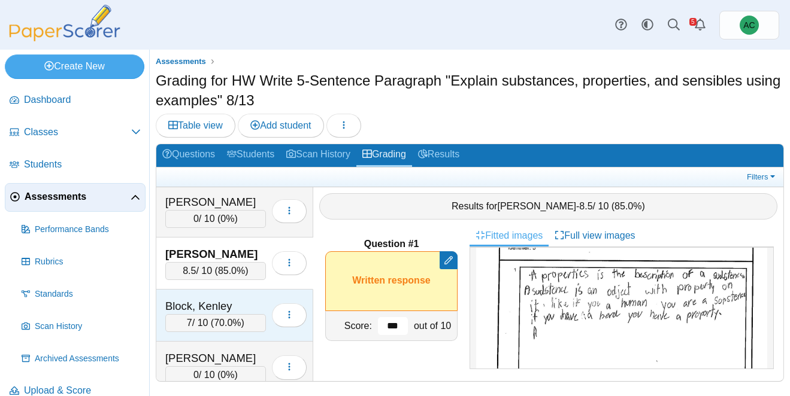
scroll to position [648, 0]
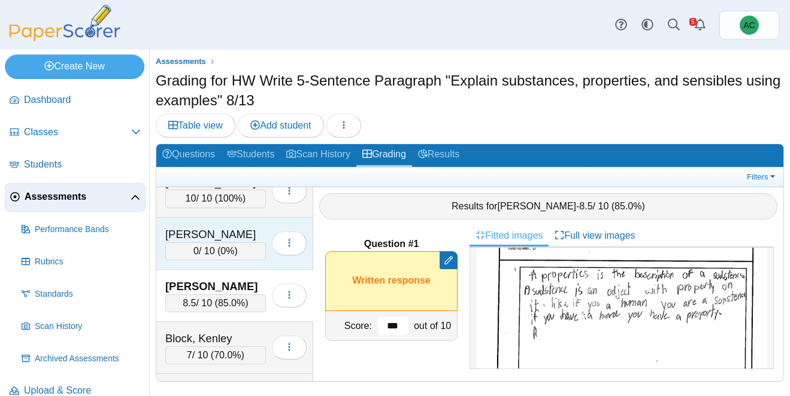
type input "***"
click at [213, 238] on div "[PERSON_NAME]" at bounding box center [215, 235] width 101 height 16
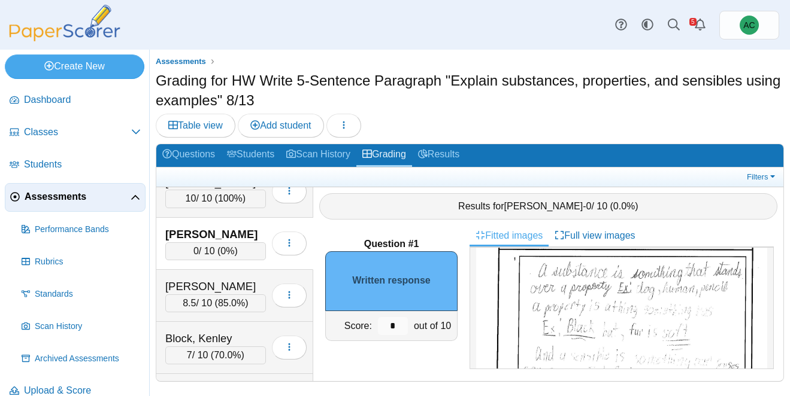
scroll to position [97, 0]
click at [651, 286] on img at bounding box center [621, 362] width 291 height 411
click at [399, 326] on input "*" at bounding box center [393, 326] width 30 height 18
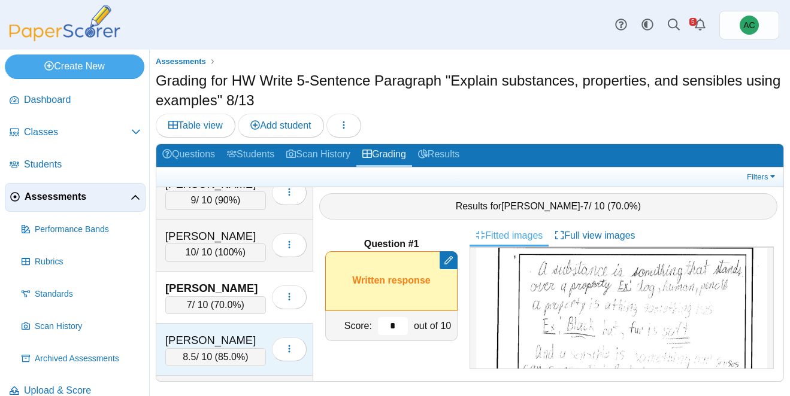
scroll to position [593, 0]
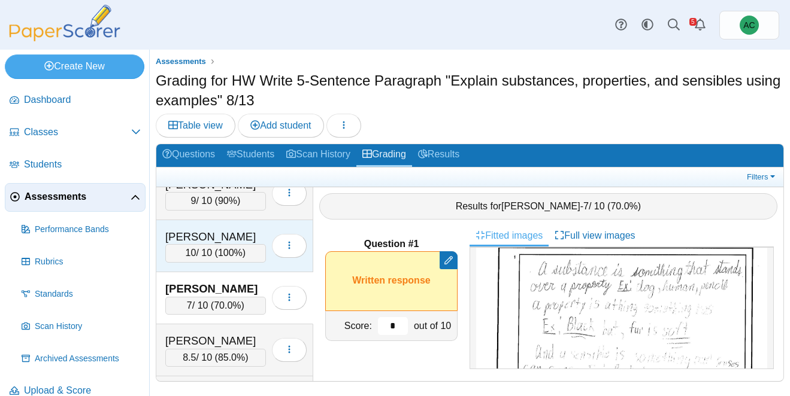
type input "*"
click at [188, 254] on span "10" at bounding box center [191, 253] width 11 height 10
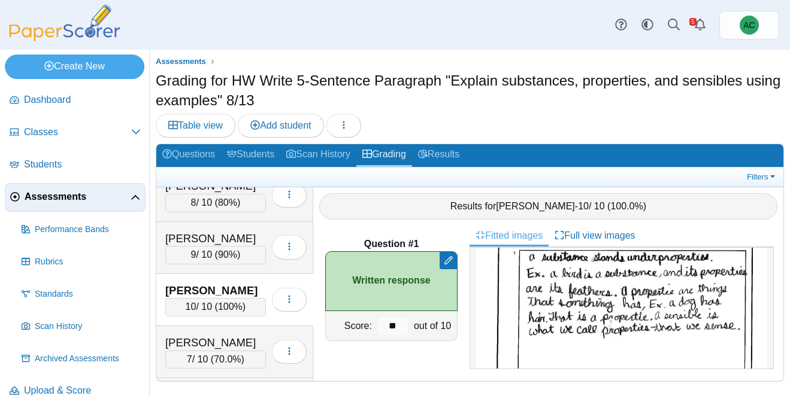
scroll to position [526, 0]
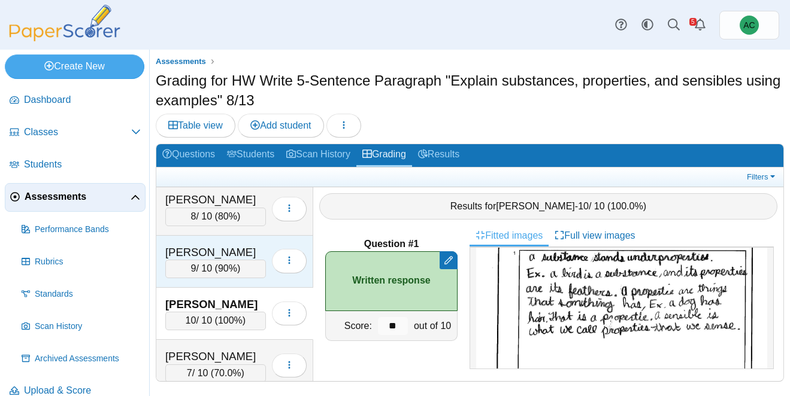
click at [224, 258] on div "[PERSON_NAME]" at bounding box center [215, 253] width 101 height 16
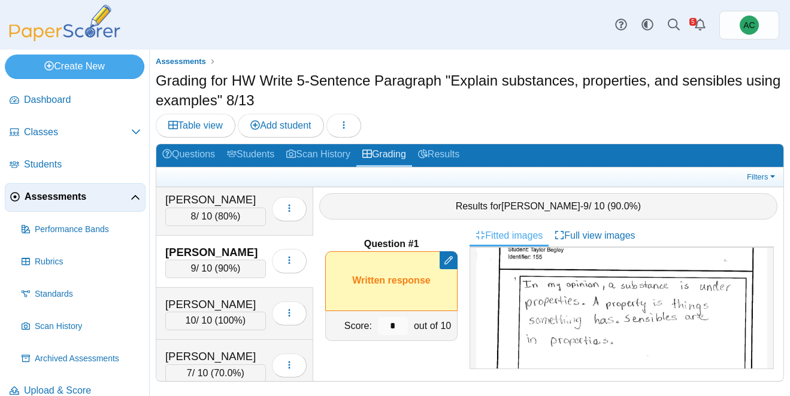
scroll to position [72, 0]
click at [396, 323] on input "*" at bounding box center [393, 326] width 30 height 18
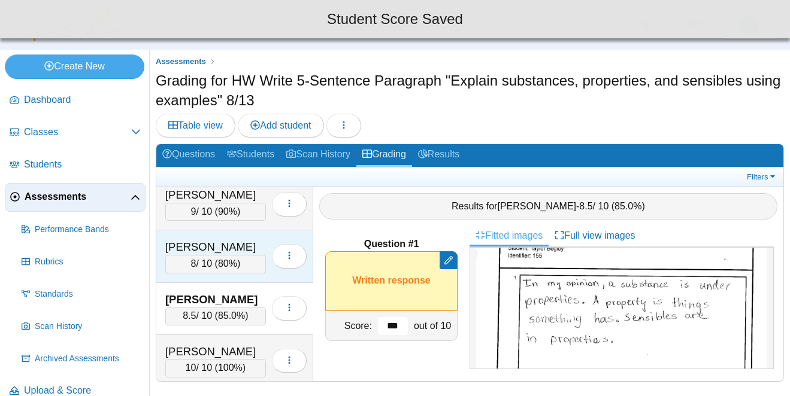
scroll to position [472, 0]
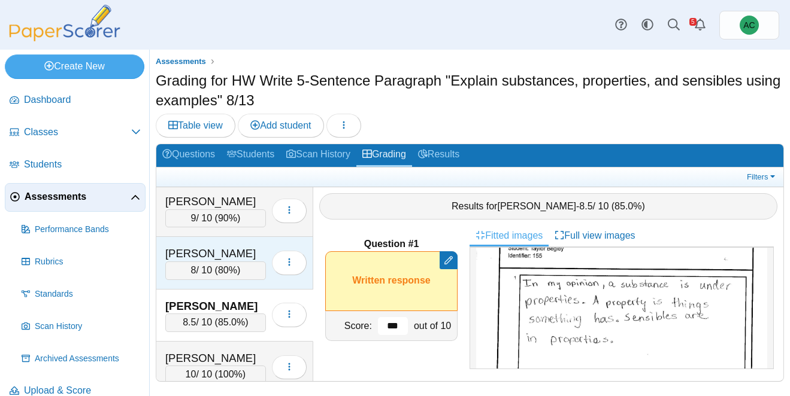
type input "***"
click at [208, 258] on div "[PERSON_NAME]" at bounding box center [215, 254] width 101 height 16
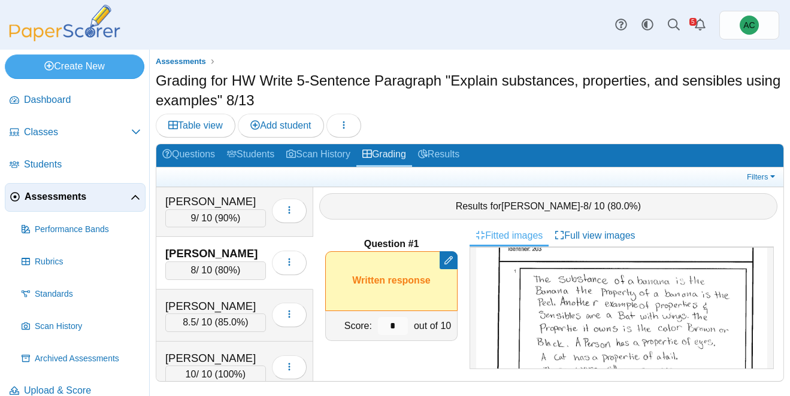
scroll to position [80, 0]
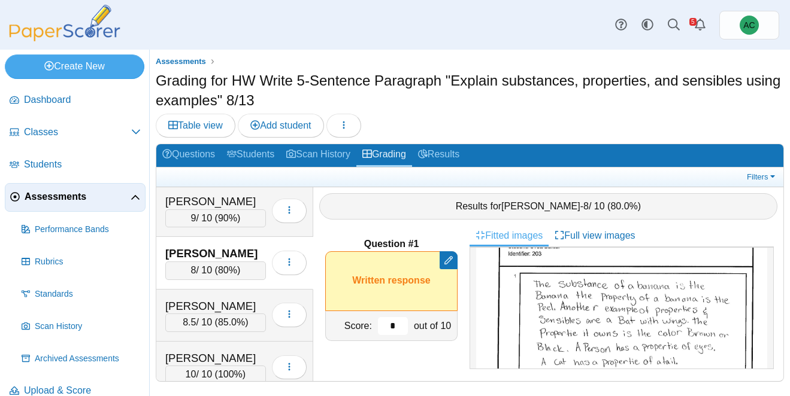
click at [393, 329] on input "*" at bounding box center [393, 326] width 30 height 18
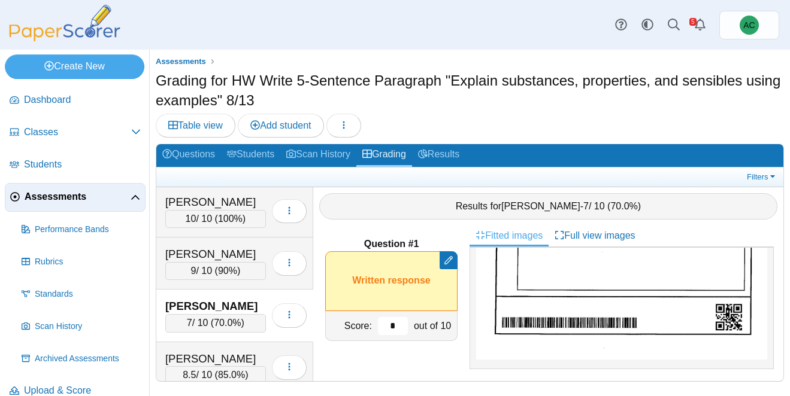
scroll to position [417, 0]
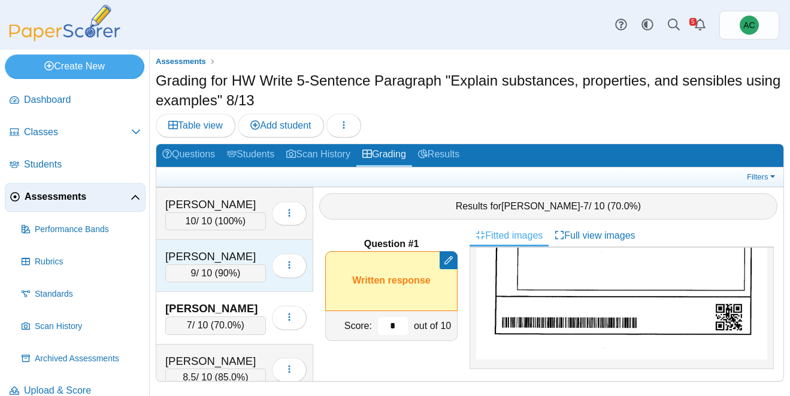
type input "*"
click at [225, 266] on div "9 / 10 ( 90% )" at bounding box center [215, 274] width 101 height 18
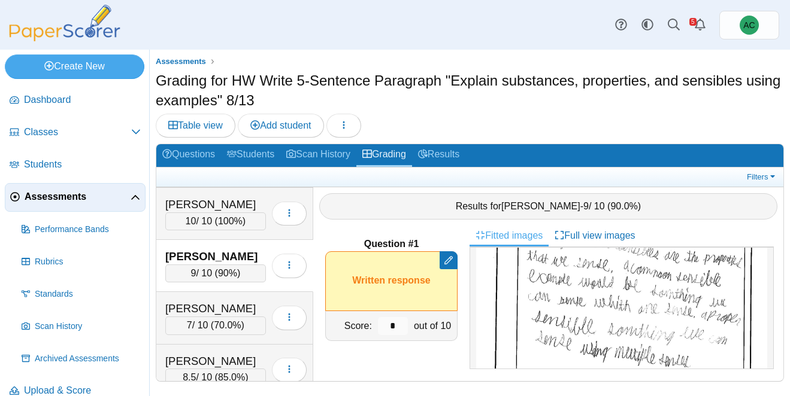
scroll to position [199, 0]
click at [578, 321] on img at bounding box center [621, 260] width 291 height 411
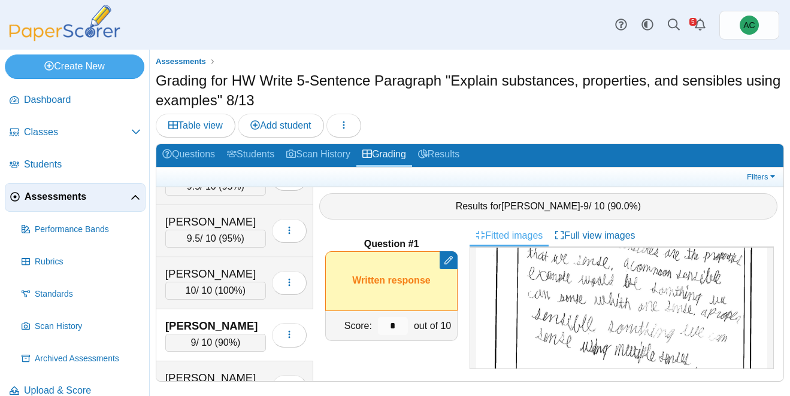
scroll to position [402, 0]
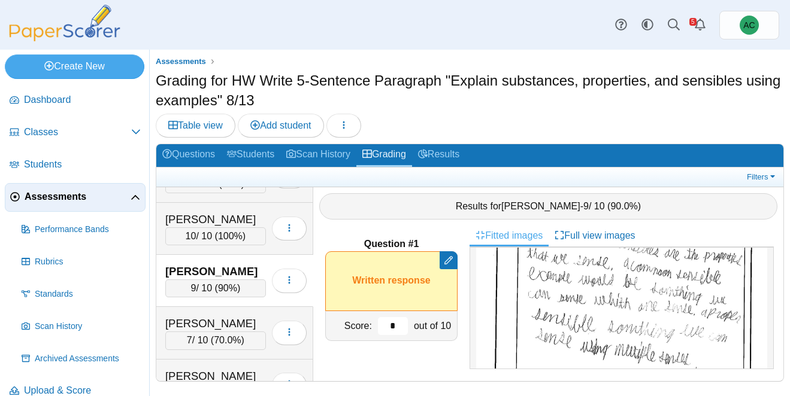
click at [396, 319] on input "*" at bounding box center [393, 326] width 30 height 18
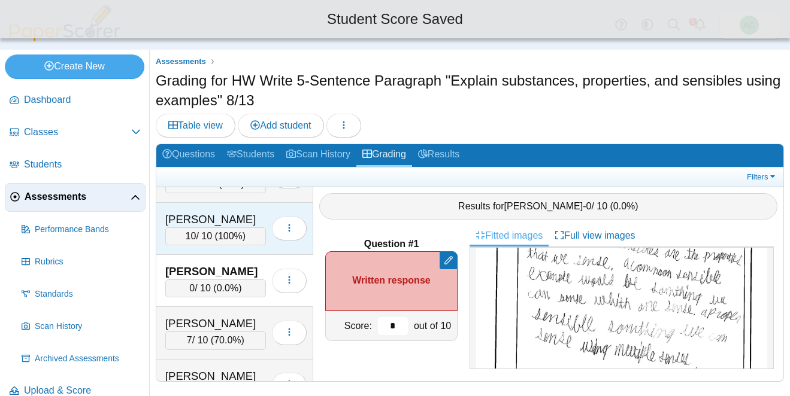
type input "*"
click at [220, 232] on span "100%" at bounding box center [230, 236] width 25 height 10
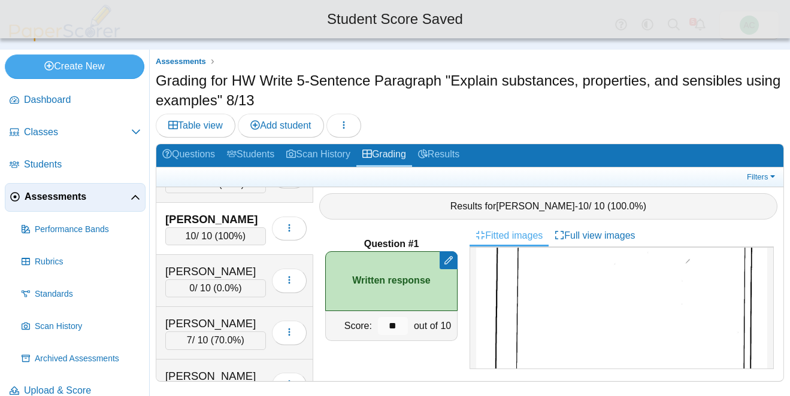
scroll to position [0, 0]
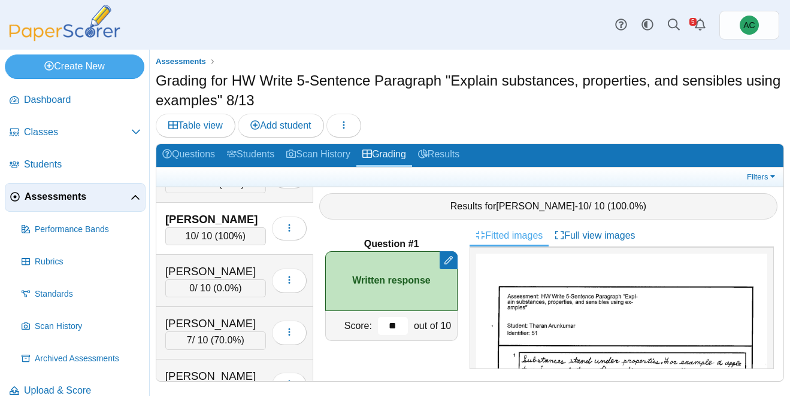
click at [397, 326] on input "**" at bounding box center [393, 326] width 30 height 18
type input "*"
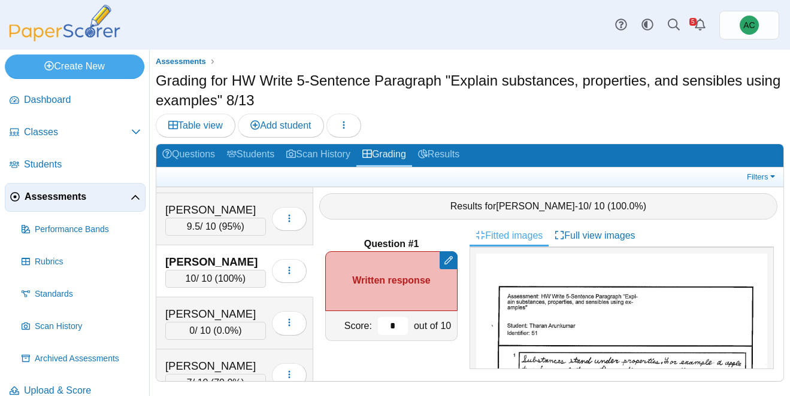
scroll to position [357, 0]
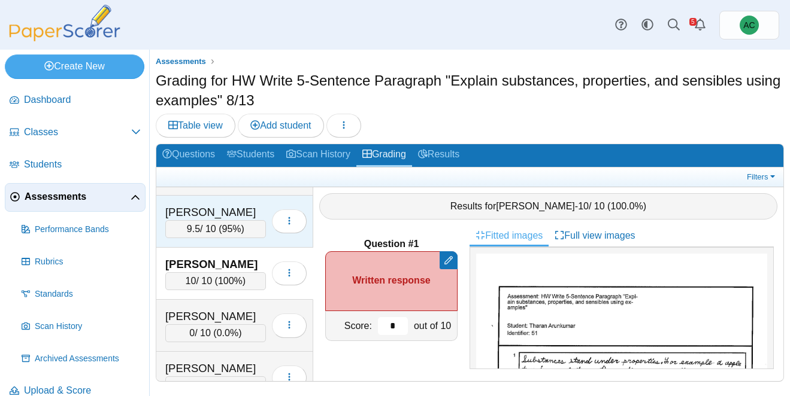
type input "*"
click at [206, 232] on div "9.5 / 10 ( 95% )" at bounding box center [215, 229] width 101 height 18
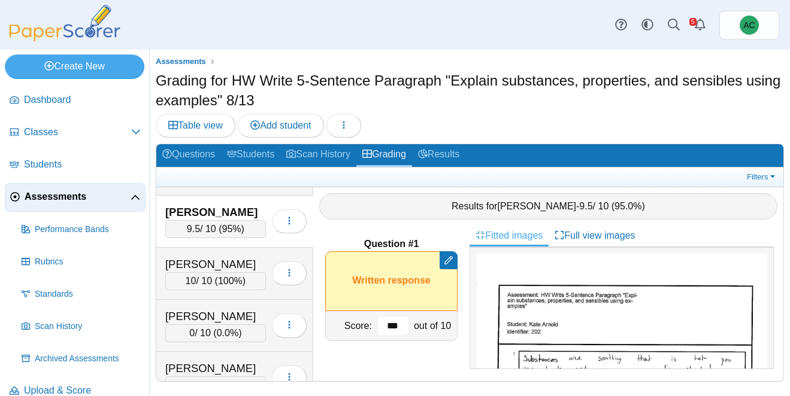
click at [400, 327] on input "***" at bounding box center [393, 326] width 30 height 18
type input "*"
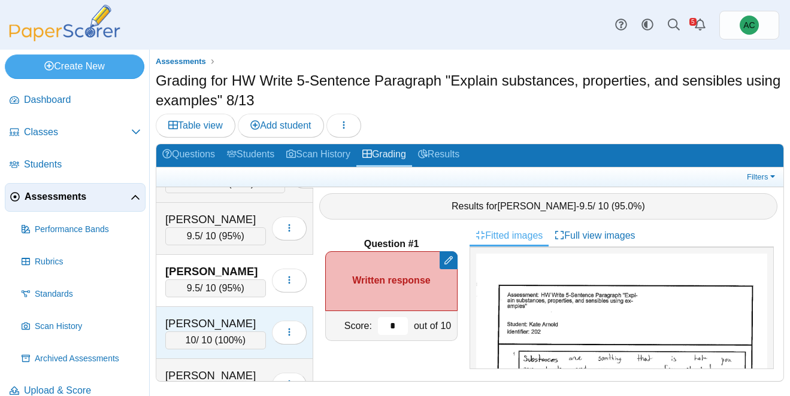
scroll to position [295, 0]
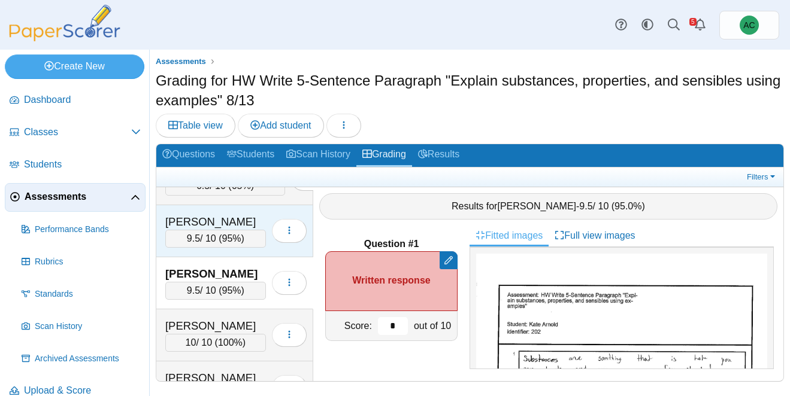
type input "*"
click at [214, 230] on div "9.5 / 10 ( 95% )" at bounding box center [215, 239] width 101 height 18
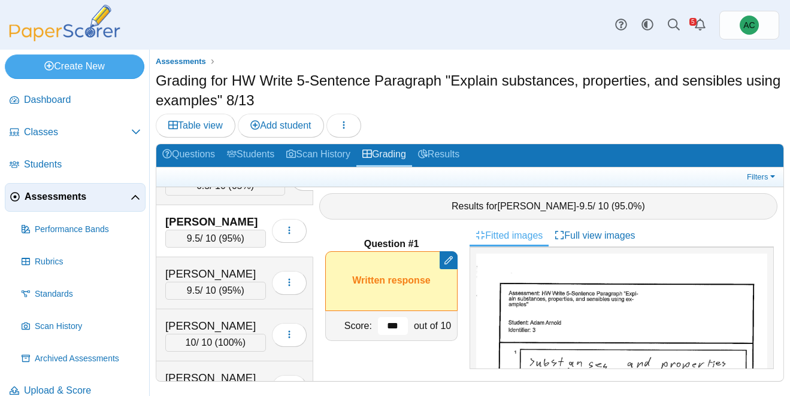
click at [397, 324] on input "***" at bounding box center [393, 326] width 30 height 18
type input "*"
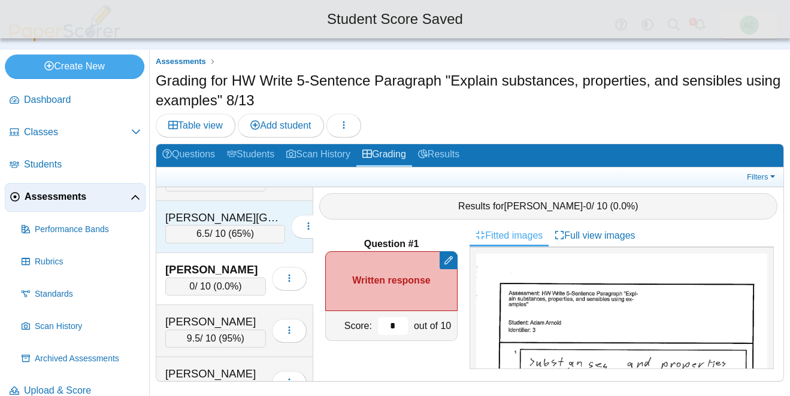
scroll to position [247, 0]
type input "*"
click at [201, 231] on div "6.5 / 10 ( 65% )" at bounding box center [225, 235] width 120 height 18
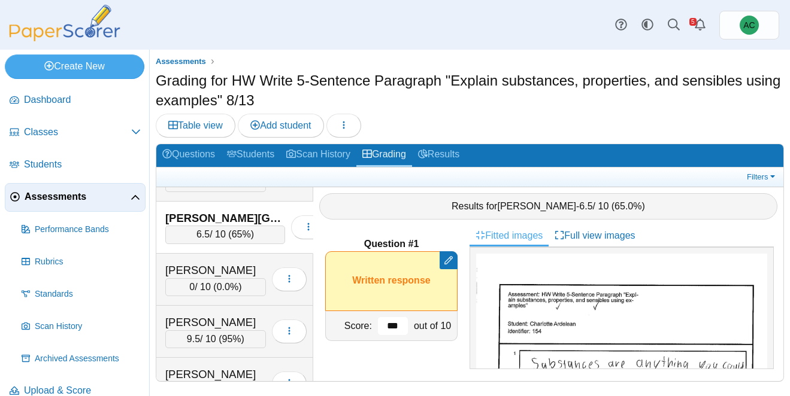
click at [400, 327] on input "***" at bounding box center [393, 326] width 30 height 18
type input "*"
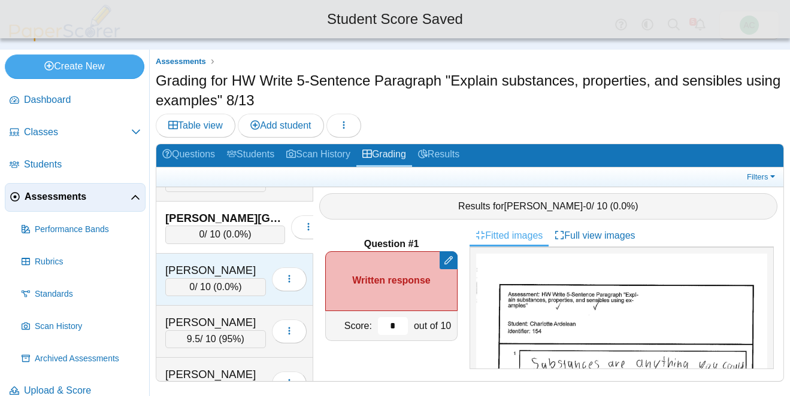
scroll to position [193, 0]
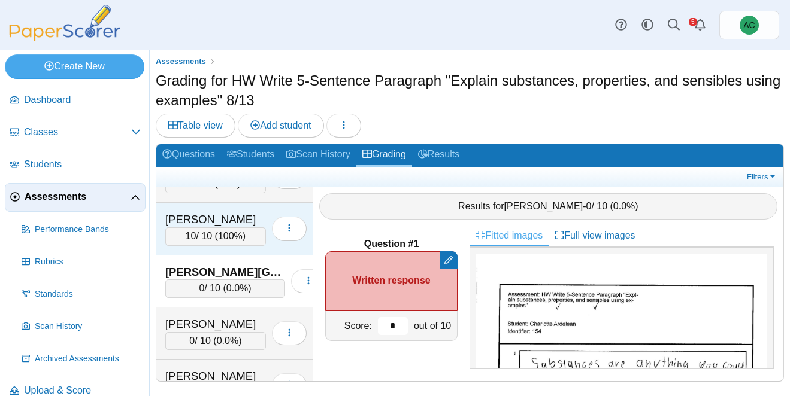
type input "*"
click at [217, 225] on div "[PERSON_NAME]" at bounding box center [215, 220] width 101 height 16
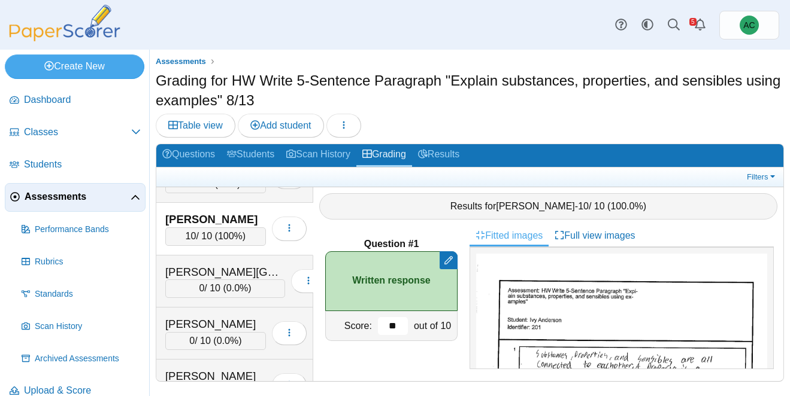
click at [397, 327] on input "**" at bounding box center [393, 326] width 30 height 18
type input "*"
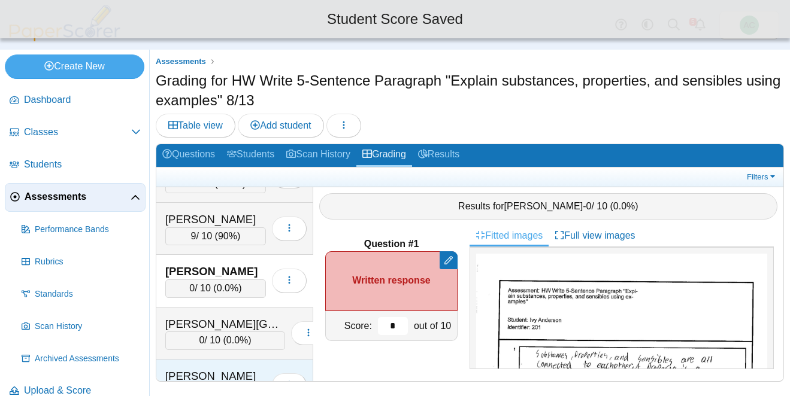
scroll to position [138, 0]
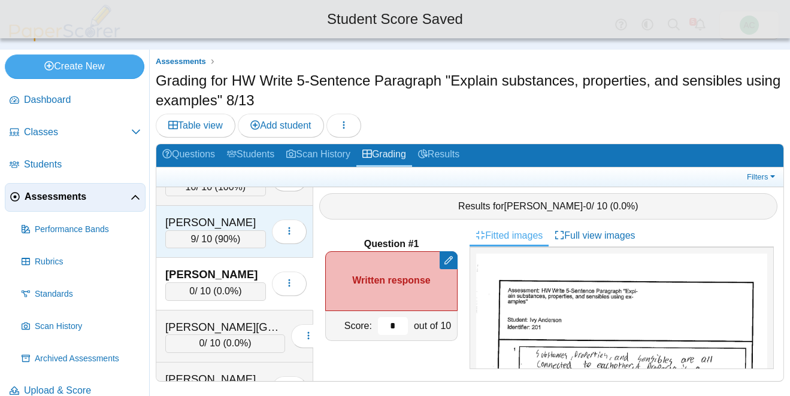
type input "*"
click at [218, 225] on div "[PERSON_NAME]" at bounding box center [215, 223] width 101 height 16
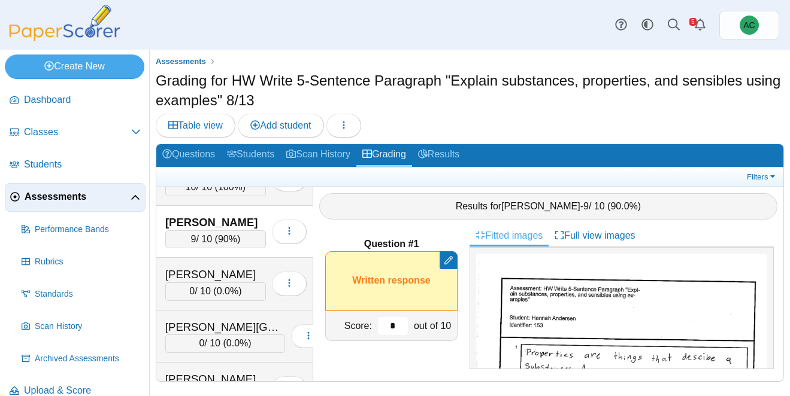
click at [395, 324] on input "*" at bounding box center [393, 326] width 30 height 18
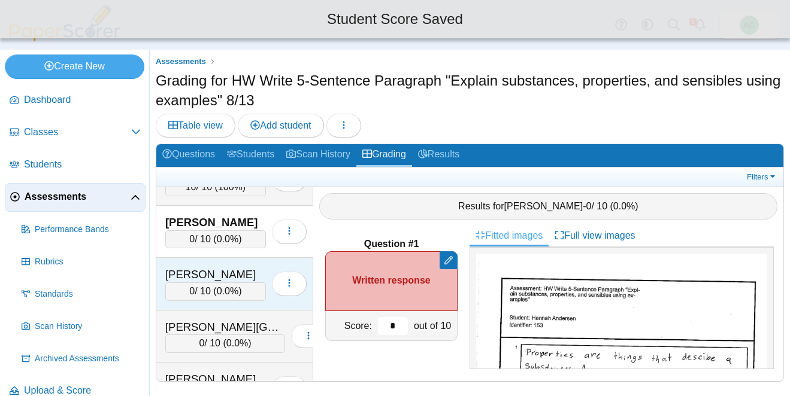
scroll to position [64, 0]
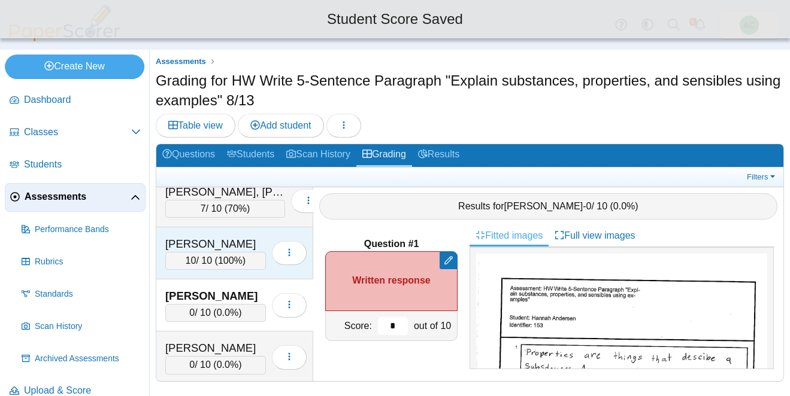
type input "*"
click at [221, 241] on div "[PERSON_NAME]" at bounding box center [215, 244] width 101 height 16
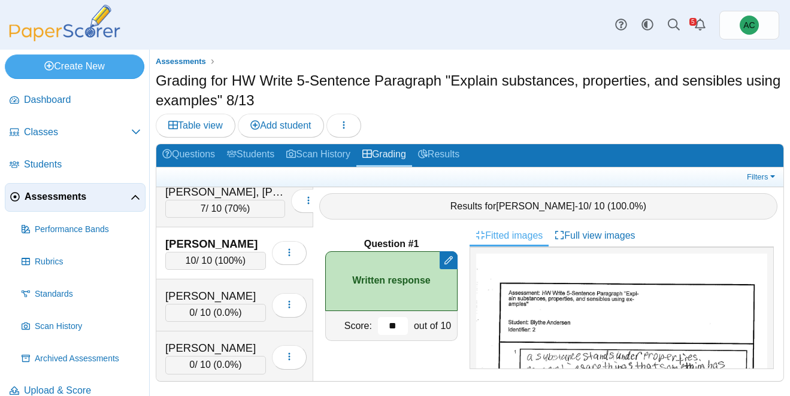
click at [398, 329] on input "**" at bounding box center [393, 326] width 30 height 18
type input "*"
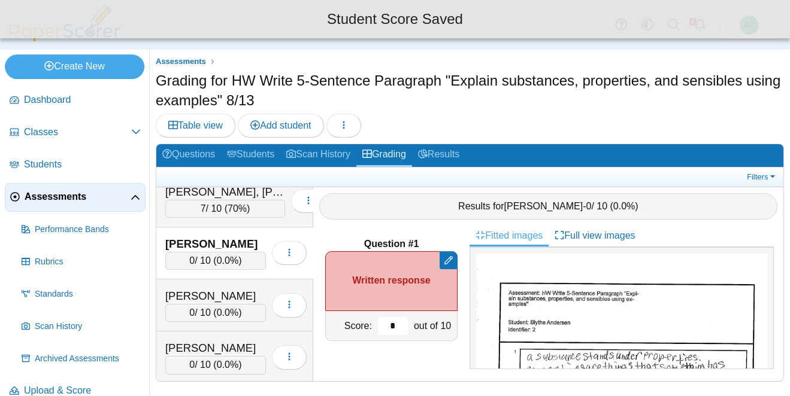
scroll to position [8, 0]
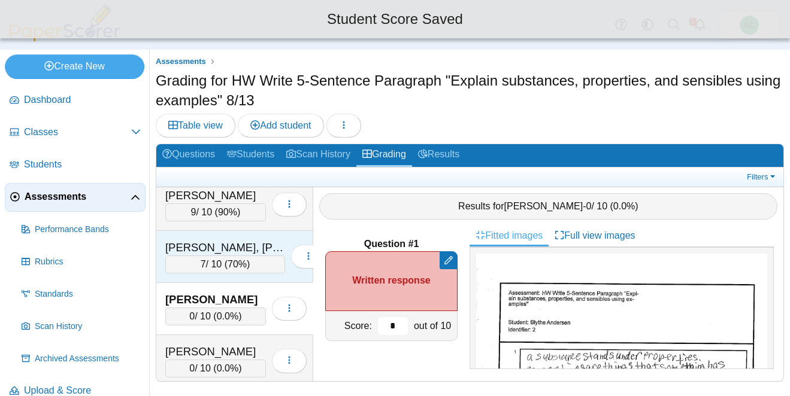
type input "*"
click at [229, 254] on div "[PERSON_NAME], [PERSON_NAME] [PERSON_NAME]" at bounding box center [225, 248] width 120 height 16
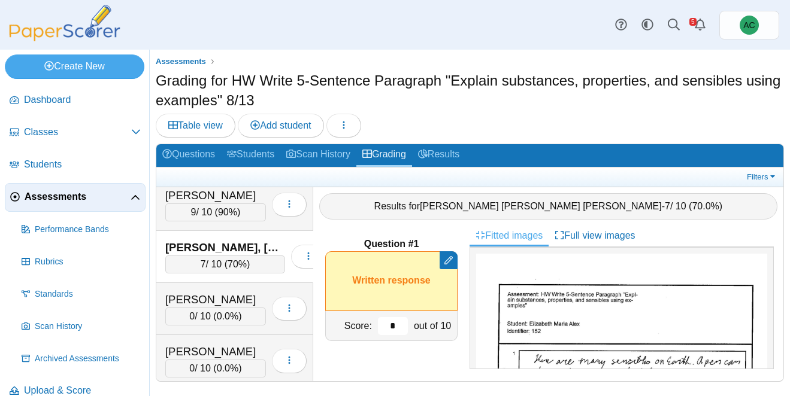
click at [397, 324] on input "*" at bounding box center [393, 326] width 30 height 18
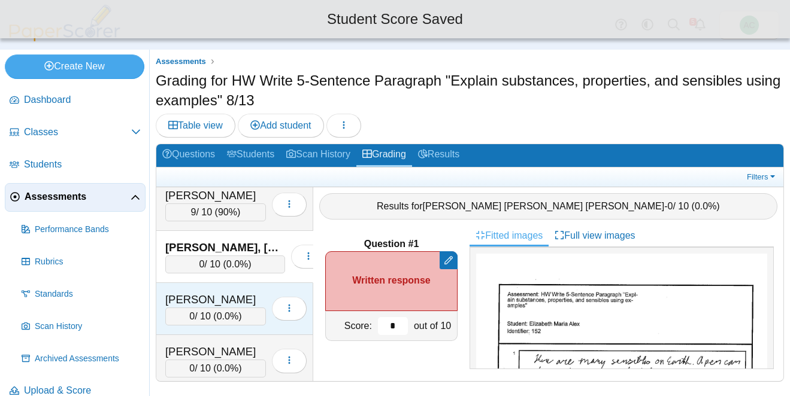
scroll to position [0, 0]
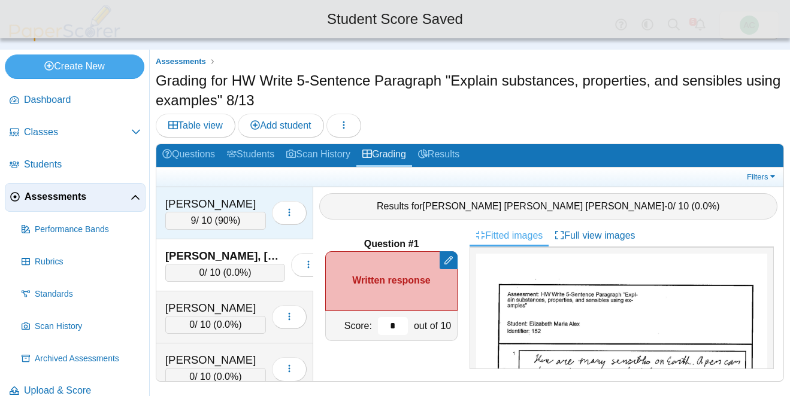
type input "*"
click at [221, 212] on div "9 / 10 ( 90% )" at bounding box center [215, 221] width 101 height 18
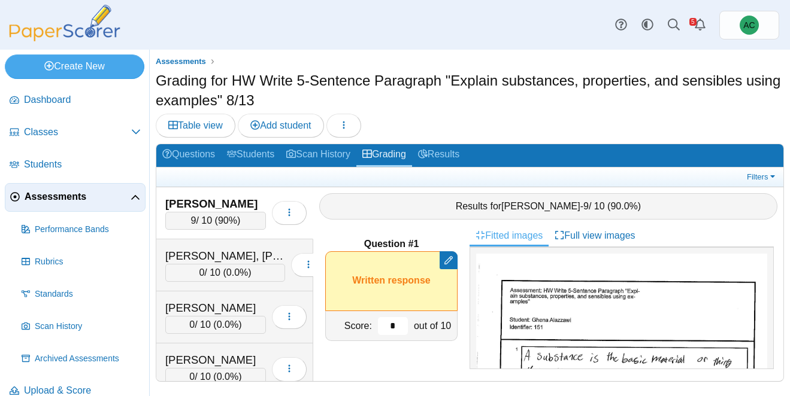
click at [396, 324] on input "*" at bounding box center [393, 326] width 30 height 18
type input "*"
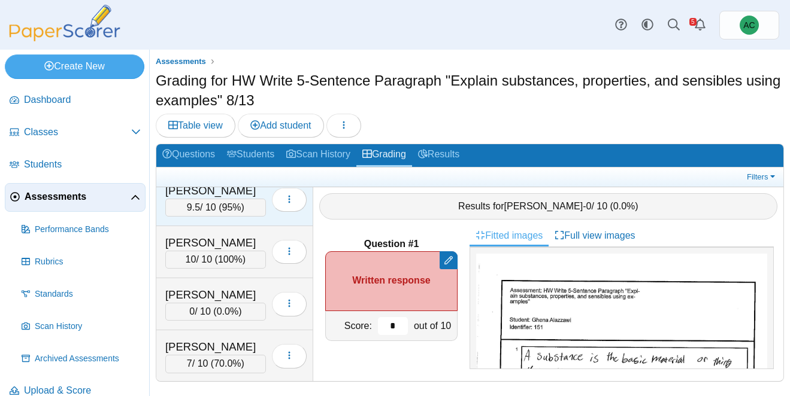
scroll to position [384, 0]
